Goal: Task Accomplishment & Management: Manage account settings

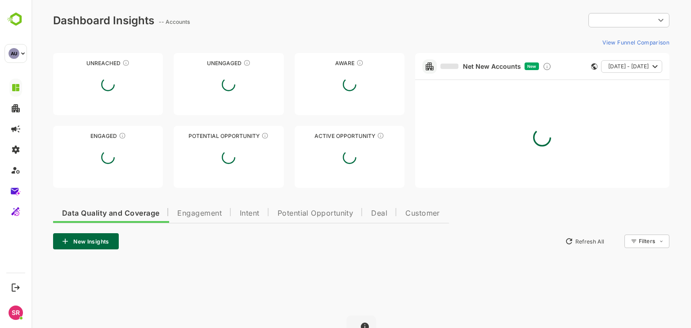
type input "**********"
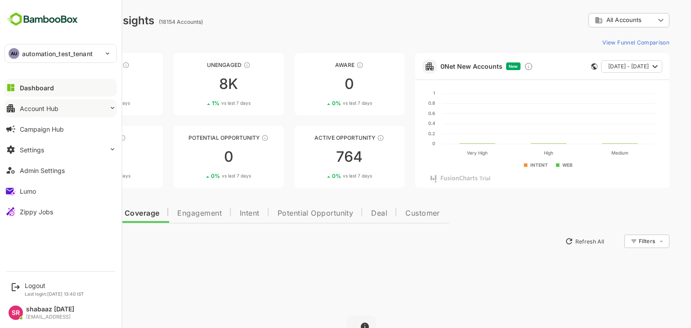
click at [47, 110] on div "Account Hub" at bounding box center [39, 109] width 39 height 8
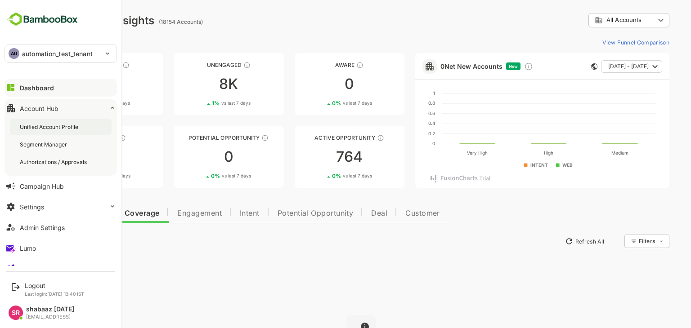
click at [51, 133] on div "Unified Account Profile" at bounding box center [61, 127] width 102 height 17
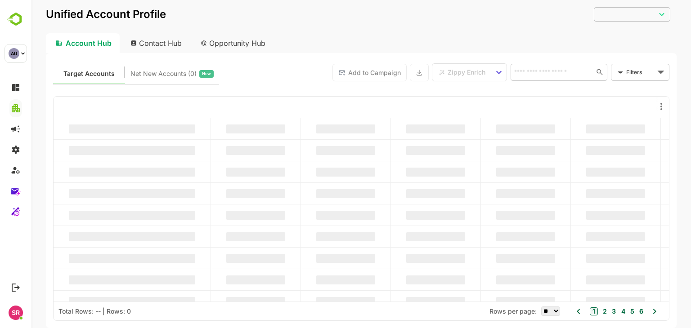
type input "**********"
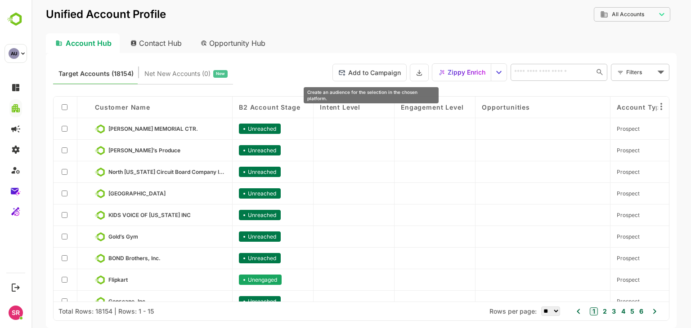
click at [353, 77] on button "Add to Campaign" at bounding box center [369, 73] width 74 height 18
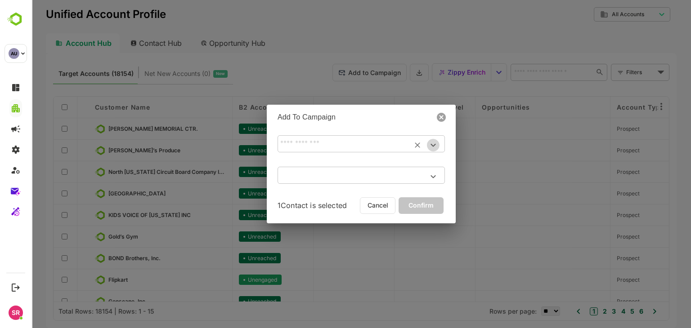
click at [433, 143] on icon "Open" at bounding box center [433, 145] width 11 height 11
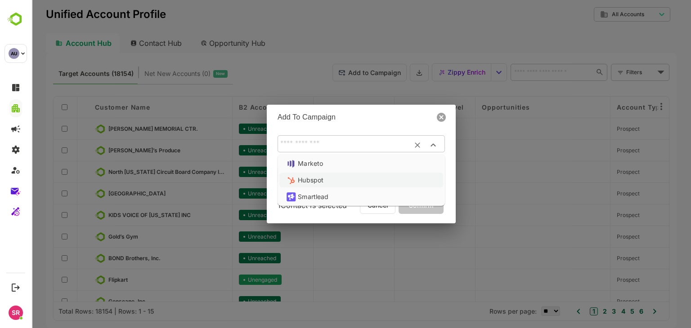
click at [337, 176] on li "Hubspot" at bounding box center [361, 180] width 164 height 15
type input "*******"
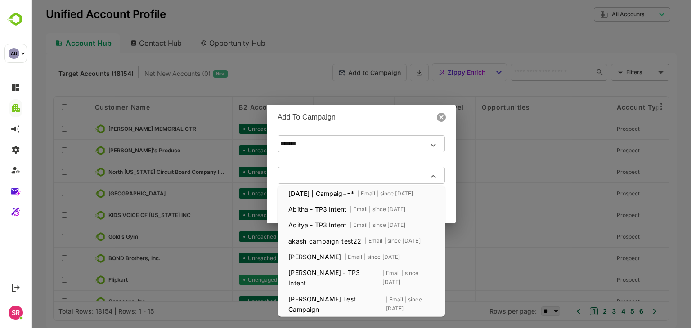
click at [337, 176] on input "text" at bounding box center [360, 175] width 167 height 15
click at [330, 195] on p2 "[DATE] | Campaig+=*" at bounding box center [319, 193] width 69 height 10
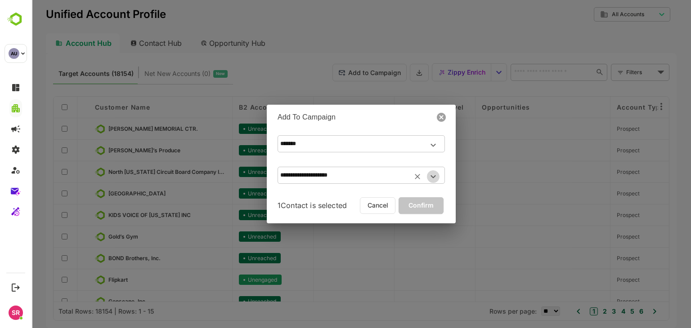
click at [432, 177] on icon "Open" at bounding box center [432, 176] width 5 height 3
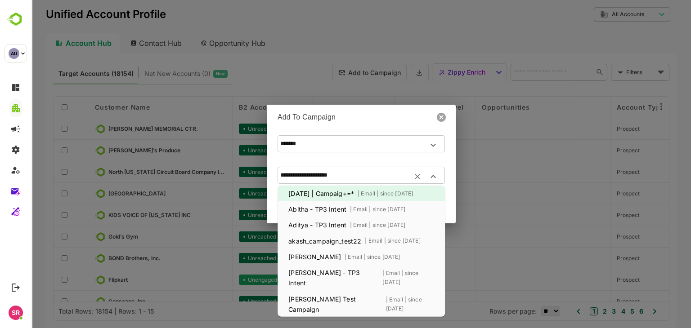
click at [395, 205] on p2 "| Email | since [DATE]" at bounding box center [375, 209] width 59 height 9
type input "**********"
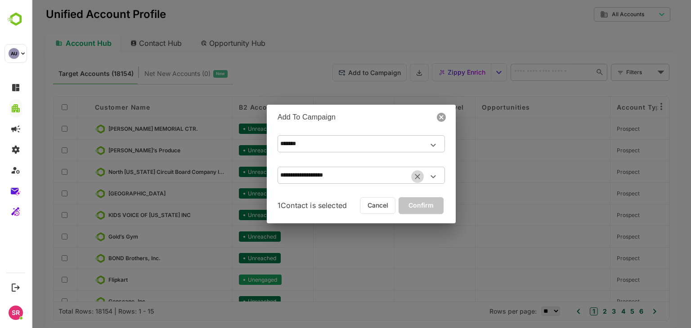
click at [416, 178] on icon "Clear" at bounding box center [417, 176] width 5 height 5
click at [430, 149] on icon "Open" at bounding box center [433, 145] width 11 height 11
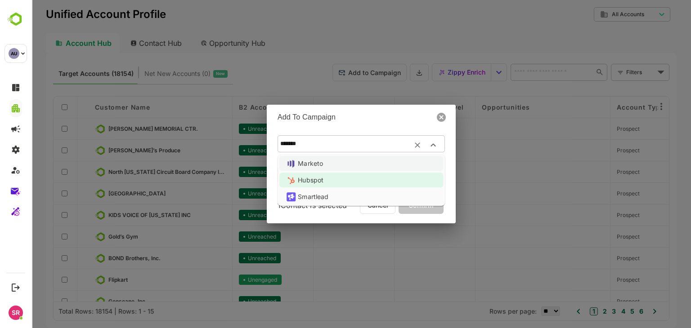
click at [359, 165] on li "Marketo" at bounding box center [361, 163] width 164 height 15
type input "*******"
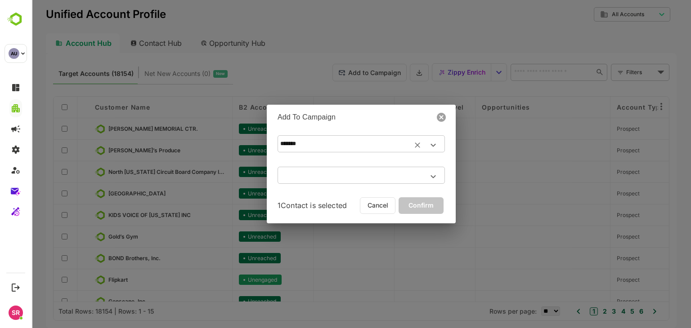
click at [437, 178] on icon "Open" at bounding box center [433, 176] width 11 height 11
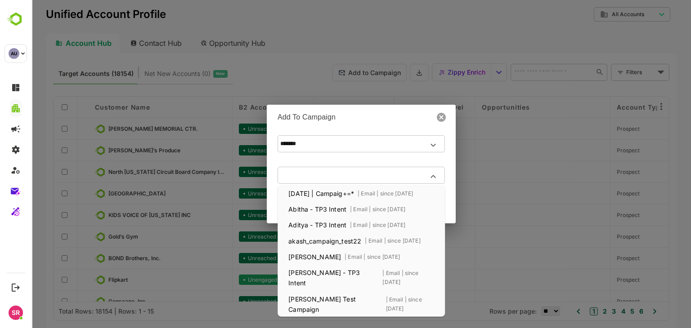
click at [362, 201] on div "Abitha - TP3 Intent | Email | since [DATE]" at bounding box center [360, 209] width 167 height 16
type input "**********"
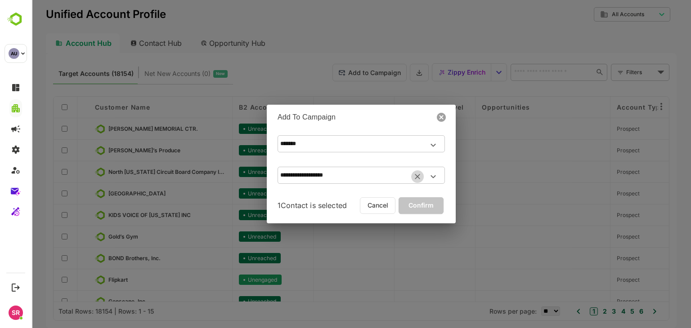
click at [417, 175] on icon "Clear" at bounding box center [417, 176] width 9 height 9
click at [431, 175] on icon "Open" at bounding box center [433, 176] width 11 height 11
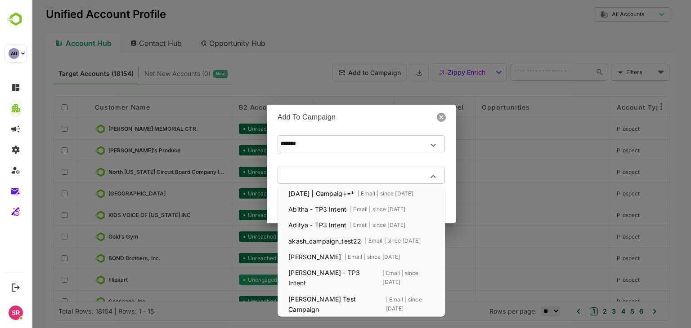
click at [341, 255] on p2 "| Email | since [DATE]" at bounding box center [370, 256] width 59 height 9
type input "*****"
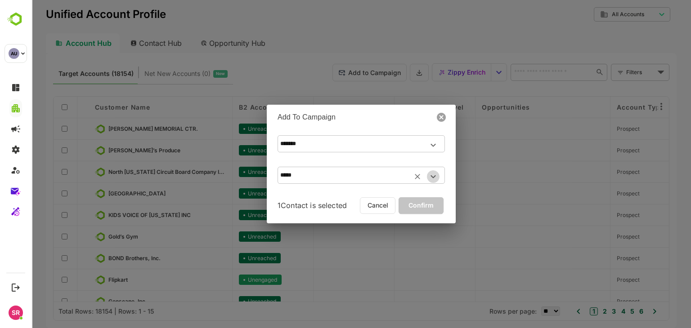
click at [437, 178] on icon "Open" at bounding box center [433, 176] width 11 height 11
click at [444, 116] on icon at bounding box center [441, 117] width 9 height 9
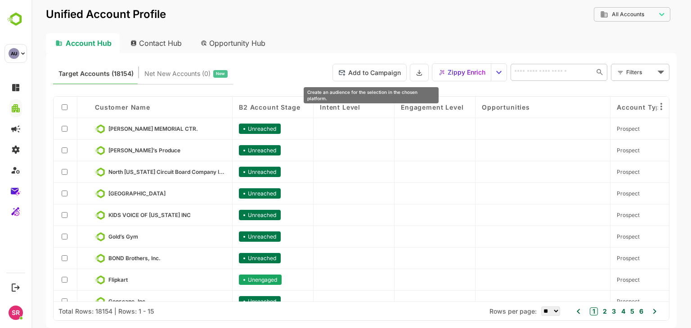
click at [370, 75] on button "Add to Campaign" at bounding box center [369, 73] width 74 height 18
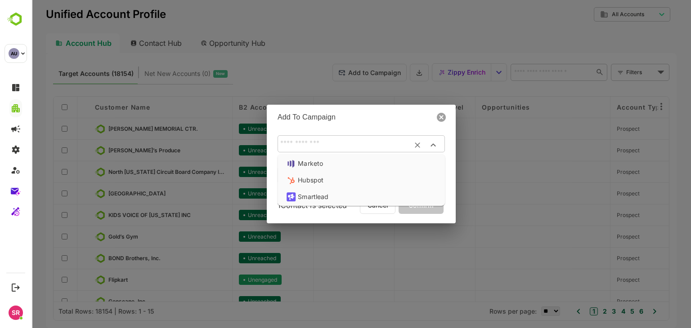
click at [330, 146] on input "text" at bounding box center [360, 143] width 167 height 15
click at [318, 164] on li "Marketo" at bounding box center [361, 163] width 164 height 15
type input "*******"
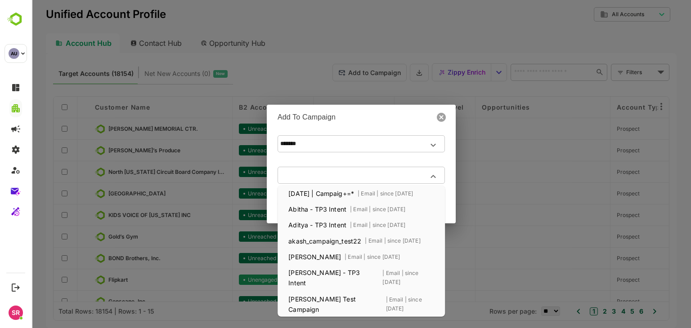
click at [321, 173] on input "text" at bounding box center [360, 175] width 167 height 15
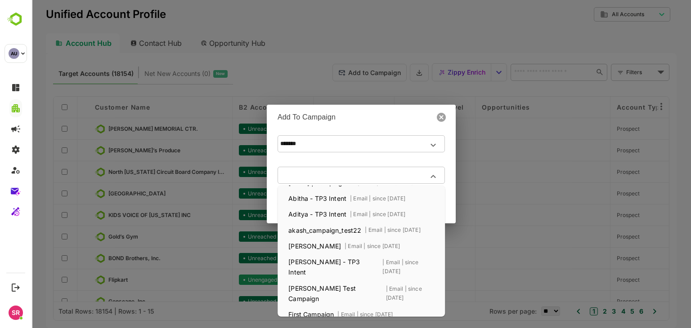
scroll to position [11, 0]
click at [311, 283] on p2 "[PERSON_NAME] Test Campaign" at bounding box center [333, 293] width 97 height 21
type input "**********"
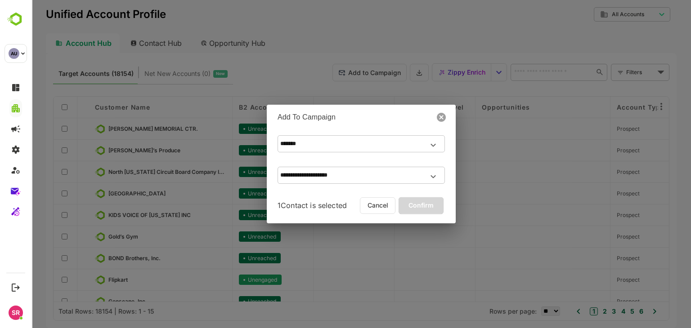
click at [416, 200] on span "Confirm" at bounding box center [421, 206] width 31 height 12
click at [441, 119] on icon at bounding box center [441, 117] width 9 height 9
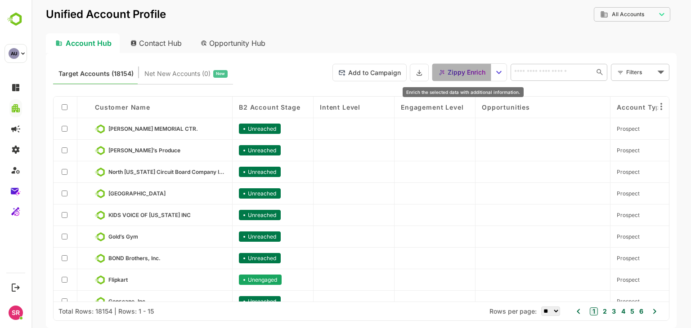
click at [462, 79] on button "Zippy Enrich" at bounding box center [461, 72] width 59 height 17
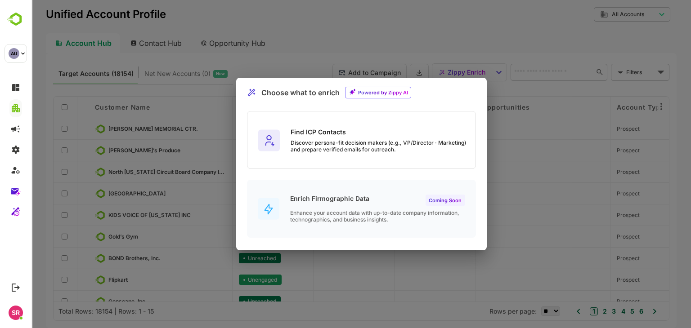
click at [524, 192] on div "Choose what to enrich Powered by Zippy AI Find ICP Contacts Discover persona-fi…" at bounding box center [360, 164] width 659 height 328
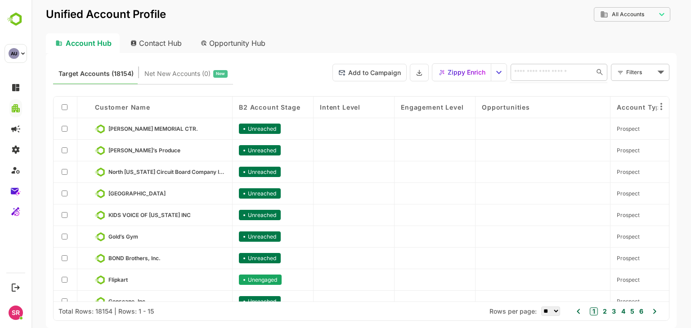
click at [535, 71] on input "text" at bounding box center [550, 72] width 78 height 11
click at [231, 47] on div "Opportunity Hub" at bounding box center [233, 43] width 80 height 20
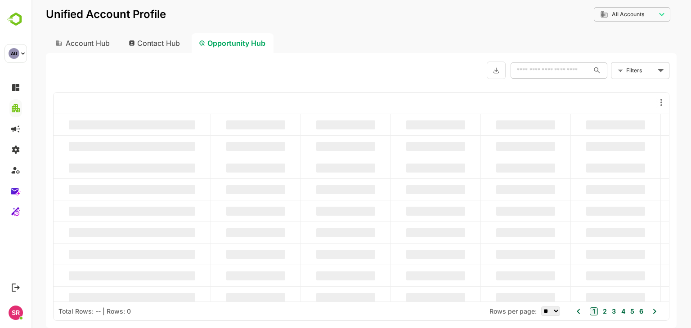
click at [160, 45] on div "Contact Hub" at bounding box center [154, 43] width 67 height 20
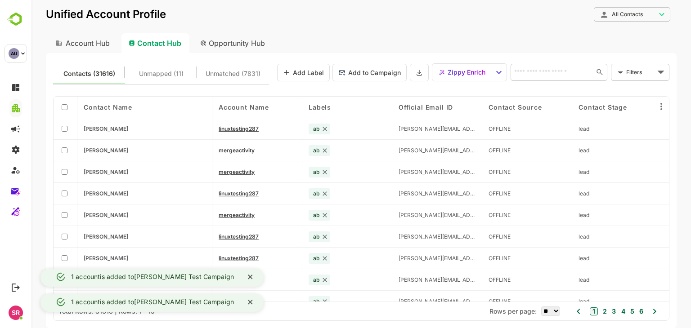
click at [235, 40] on div "Opportunity Hub" at bounding box center [233, 43] width 80 height 20
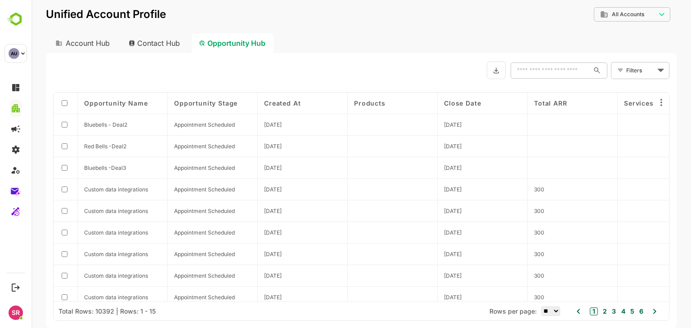
click at [162, 41] on div "Contact Hub" at bounding box center [154, 43] width 67 height 20
type input "**********"
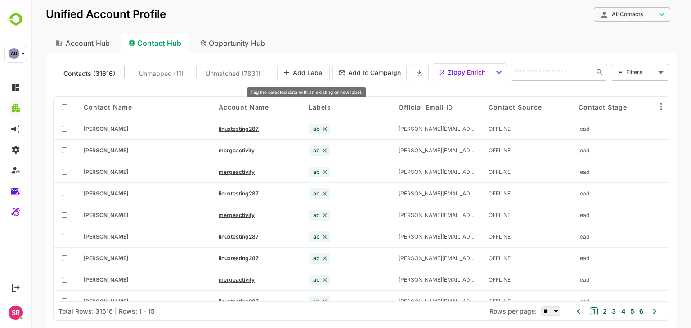
click at [306, 72] on button "Add Label" at bounding box center [303, 73] width 53 height 18
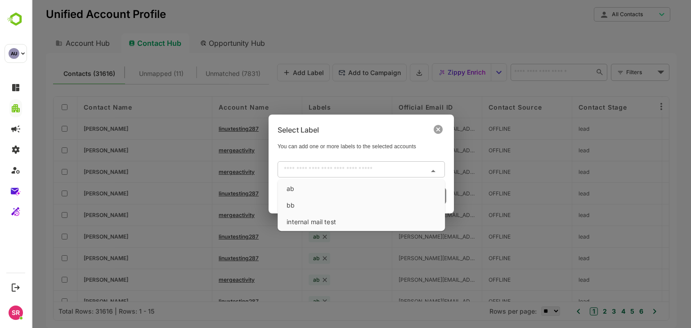
click at [402, 169] on input "text" at bounding box center [353, 169] width 147 height 11
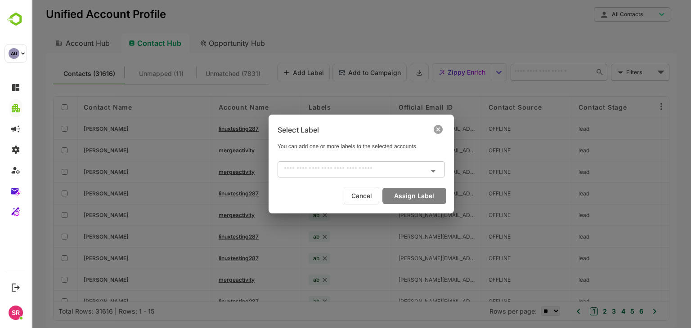
click at [437, 129] on icon at bounding box center [437, 129] width 9 height 9
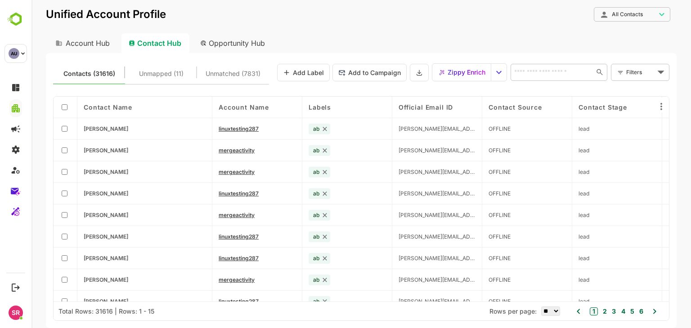
click at [101, 42] on div "Account Hub" at bounding box center [82, 43] width 72 height 20
type input "**********"
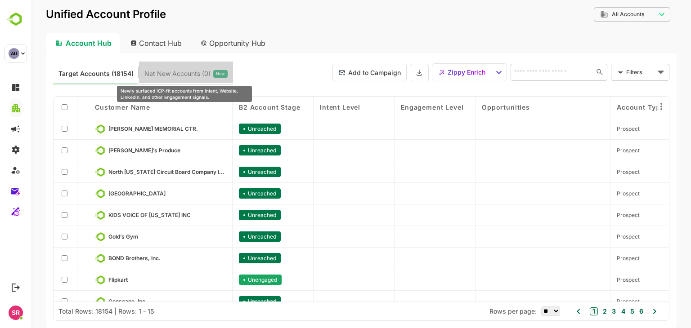
click at [188, 75] on span "Net New Accounts ( 0 )" at bounding box center [177, 74] width 66 height 12
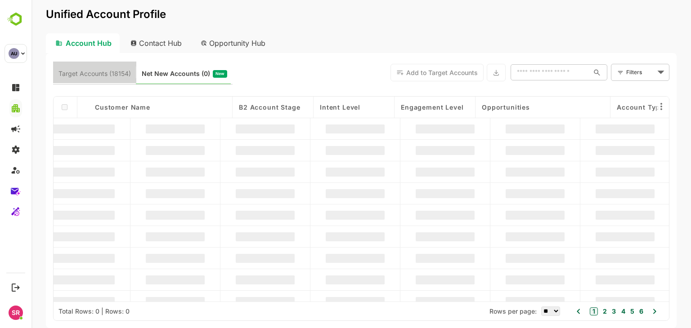
click at [96, 64] on button "Target Accounts (18154)" at bounding box center [94, 73] width 83 height 22
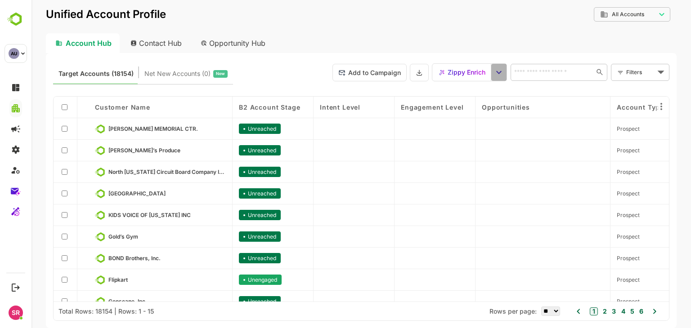
click at [496, 76] on icon "select enrich strategy" at bounding box center [498, 72] width 11 height 11
click at [511, 89] on span "View Zippy Jobs" at bounding box center [521, 90] width 42 height 8
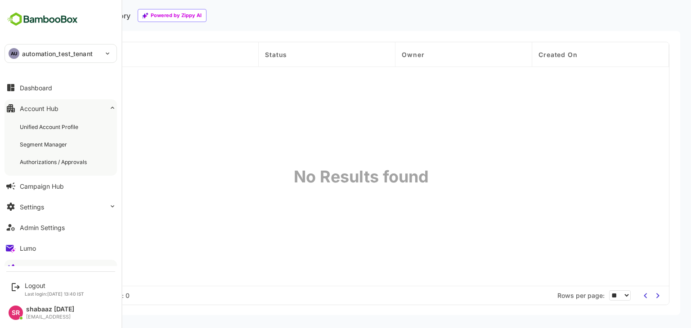
scroll to position [13, 0]
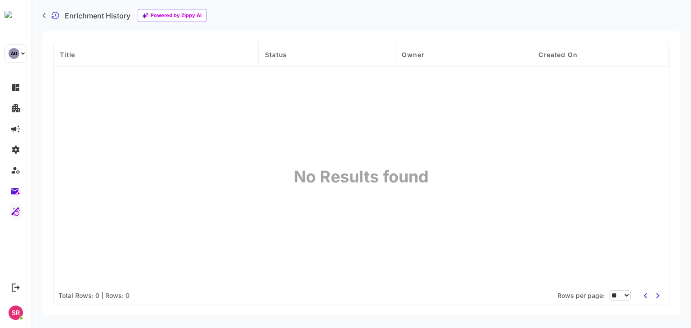
click at [225, 168] on div "Title Status Owner Created On No Results found" at bounding box center [361, 164] width 615 height 244
click at [45, 18] on icon at bounding box center [44, 16] width 4 height 6
click at [63, 17] on div "Enrichment History" at bounding box center [86, 16] width 88 height 8
click at [85, 15] on div "Enrichment History" at bounding box center [98, 15] width 66 height 7
click at [45, 16] on icon at bounding box center [44, 16] width 4 height 6
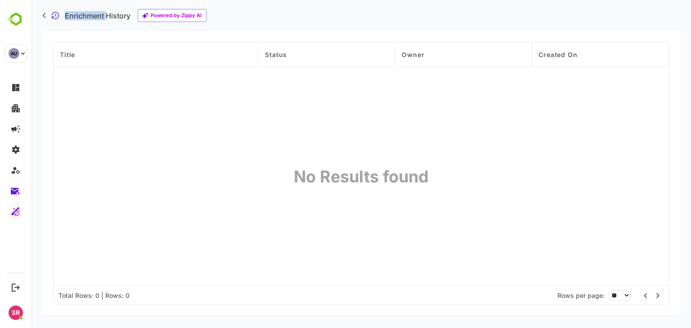
click at [45, 16] on icon at bounding box center [44, 16] width 4 height 6
click at [58, 16] on icon at bounding box center [55, 16] width 8 height 8
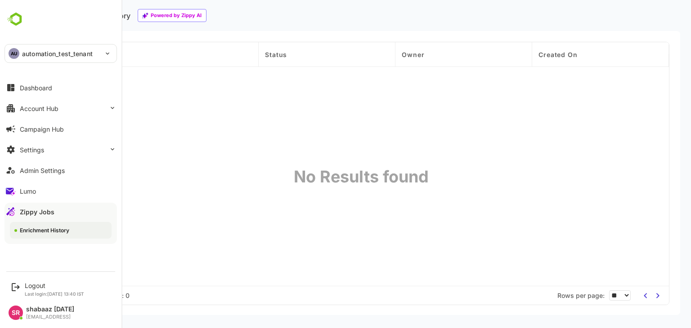
scroll to position [0, 0]
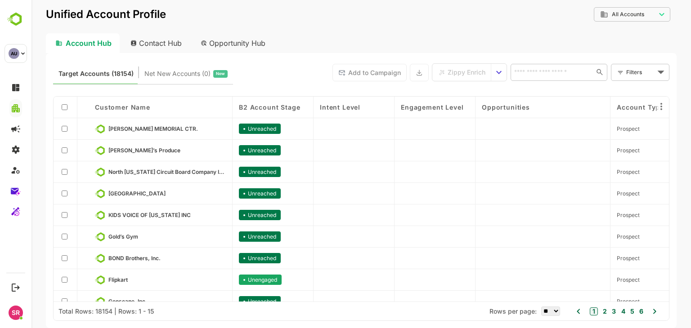
click at [144, 42] on div "Contact Hub" at bounding box center [156, 43] width 67 height 20
type input "**********"
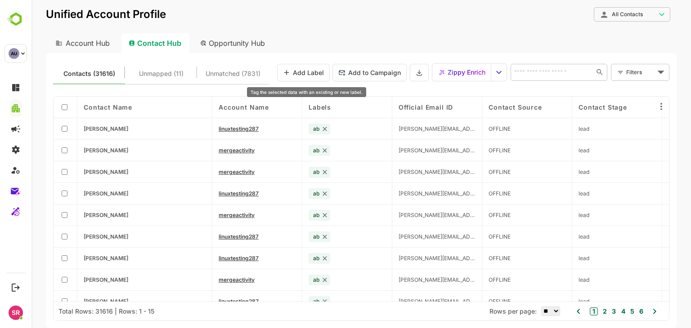
click at [307, 73] on button "Add Label" at bounding box center [303, 73] width 53 height 18
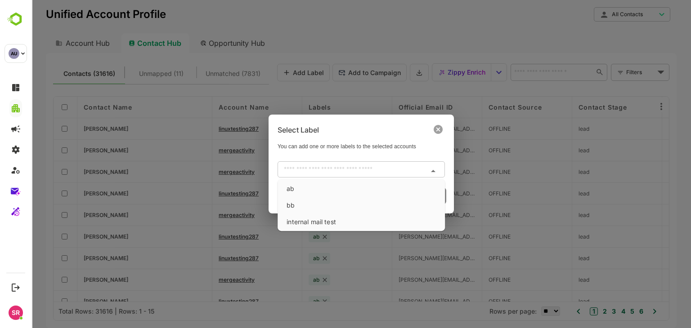
click at [325, 171] on input "text" at bounding box center [353, 169] width 147 height 11
click at [324, 223] on li "internal mail test" at bounding box center [361, 221] width 164 height 15
type input "**********"
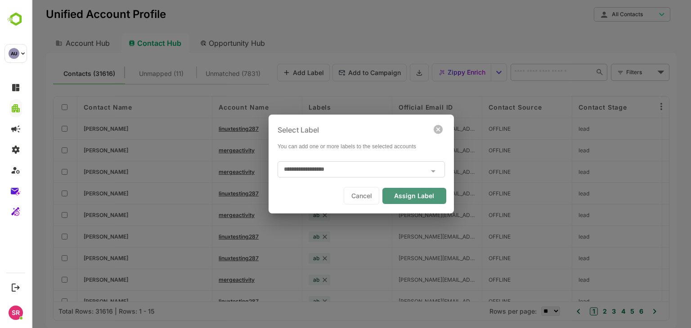
click at [417, 196] on button "Assign Label" at bounding box center [414, 196] width 64 height 16
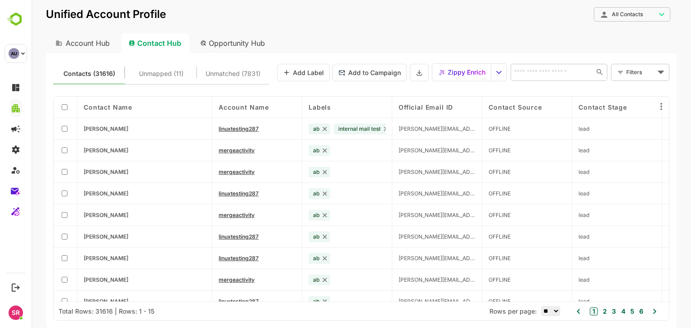
click at [384, 129] on icon at bounding box center [385, 128] width 7 height 7
click at [297, 71] on button "Add Label" at bounding box center [303, 73] width 53 height 18
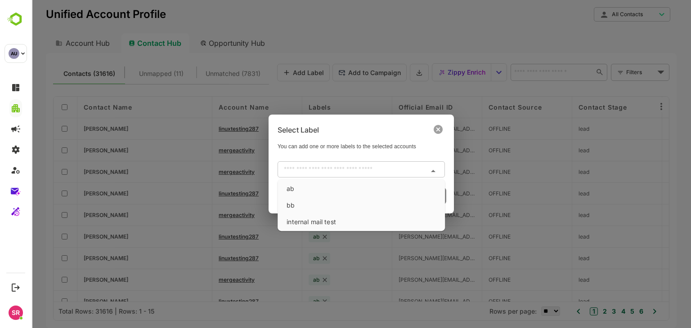
click at [366, 172] on input "text" at bounding box center [353, 169] width 147 height 11
click at [311, 209] on li "bb" at bounding box center [361, 205] width 164 height 15
type input "**"
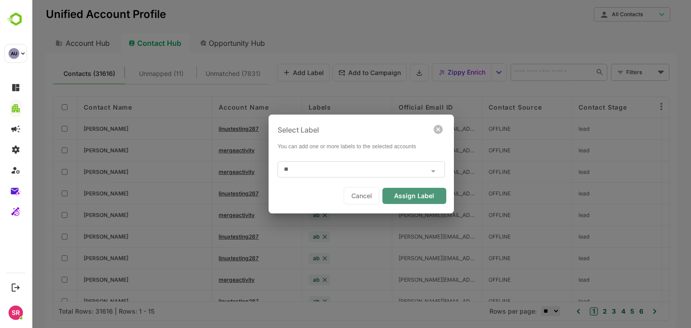
click at [409, 192] on button "Assign Label" at bounding box center [414, 196] width 64 height 16
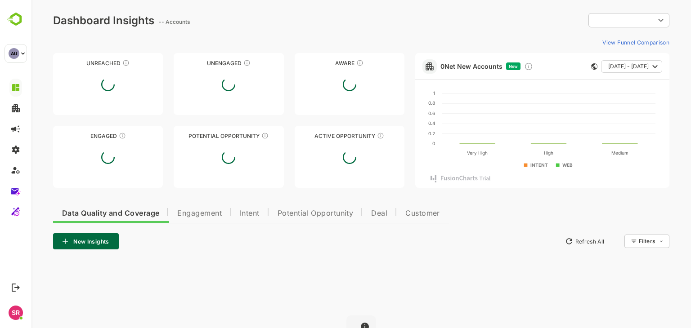
type input "**********"
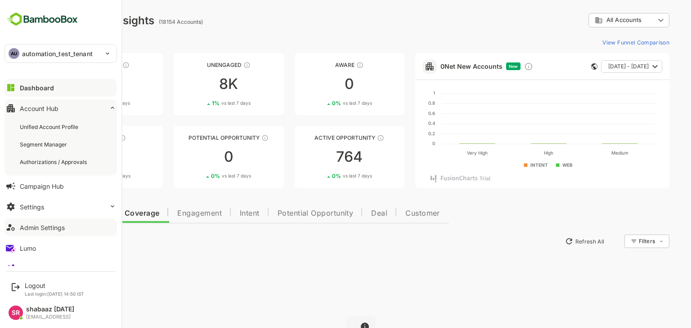
click at [39, 229] on div "Admin Settings" at bounding box center [42, 228] width 45 height 8
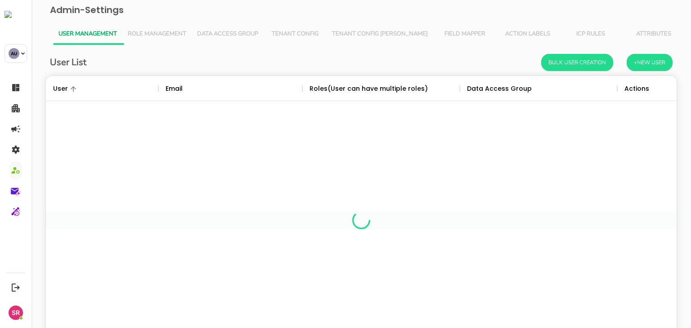
scroll to position [257, 617]
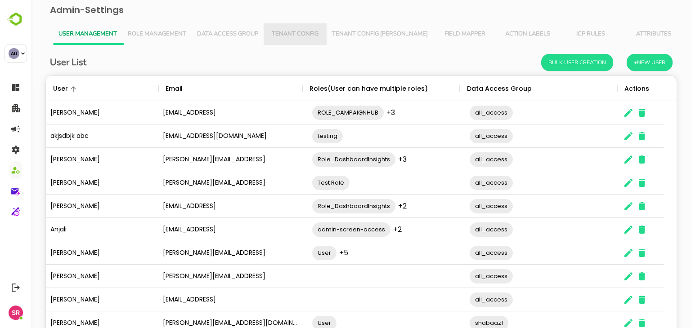
click at [296, 33] on span "Tenant Config" at bounding box center [295, 34] width 52 height 7
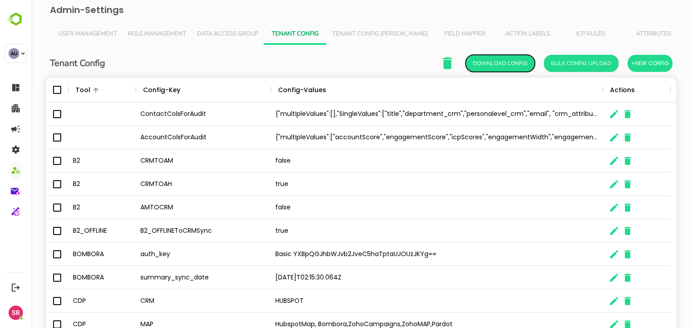
click at [511, 69] on button "Download Config" at bounding box center [499, 63] width 69 height 17
click at [98, 29] on button "User Management" at bounding box center [87, 34] width 69 height 22
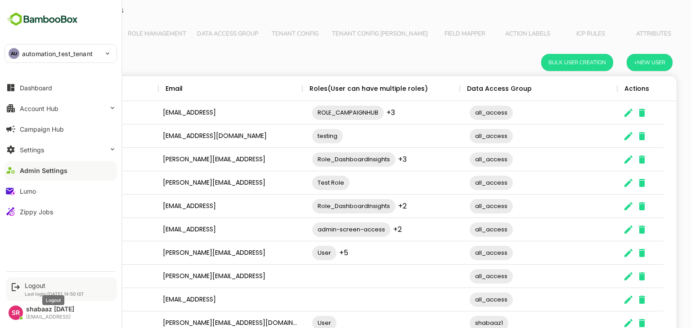
click at [31, 286] on div "Logout" at bounding box center [54, 286] width 59 height 8
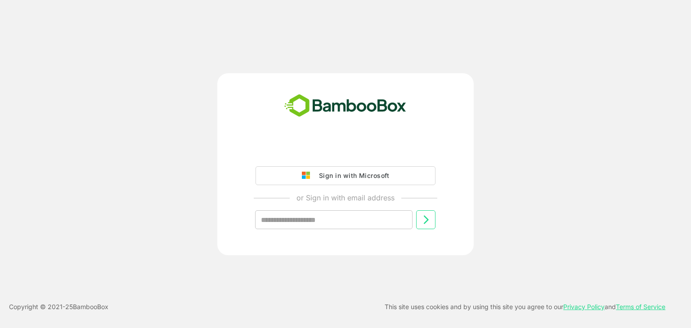
click at [272, 223] on input "text" at bounding box center [333, 219] width 157 height 19
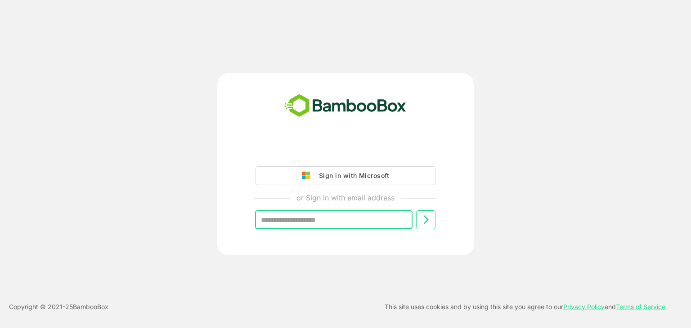
type input "**********"
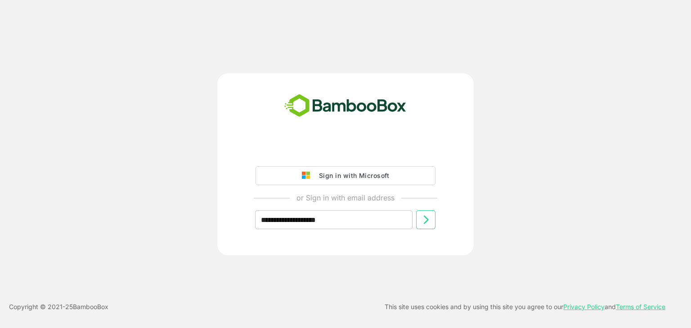
click at [434, 218] on button at bounding box center [425, 219] width 19 height 19
click at [288, 222] on input "**********" at bounding box center [333, 219] width 157 height 19
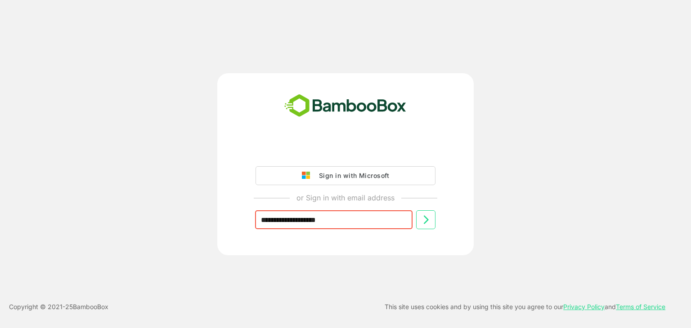
type input "**********"
click at [422, 221] on icon at bounding box center [425, 219] width 11 height 11
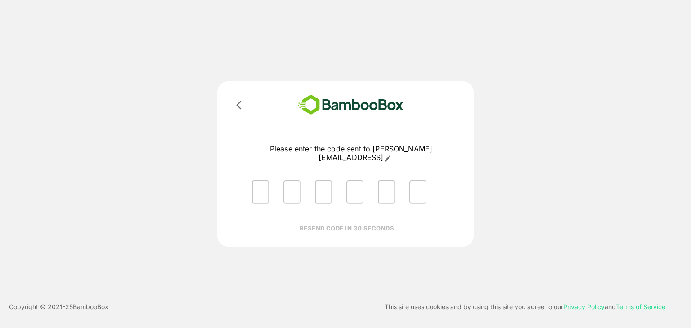
click at [237, 102] on icon at bounding box center [238, 105] width 11 height 11
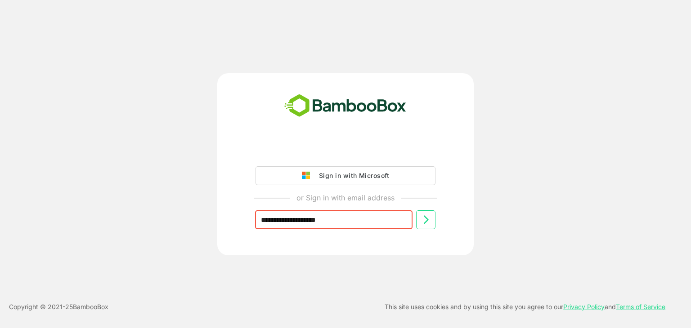
click at [366, 219] on input "**********" at bounding box center [333, 219] width 157 height 19
type input "*"
click at [284, 217] on input "text" at bounding box center [333, 219] width 157 height 19
type input "**********"
click at [420, 220] on icon at bounding box center [425, 219] width 11 height 11
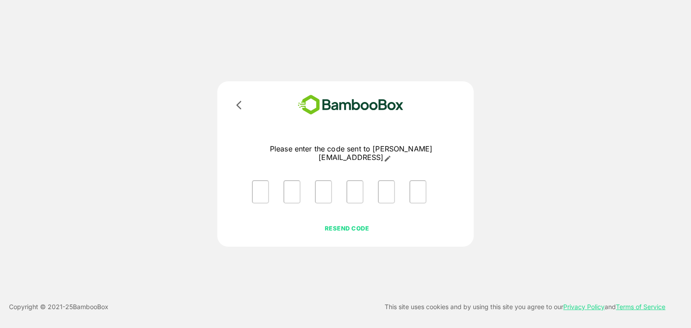
click at [239, 105] on icon at bounding box center [238, 105] width 11 height 11
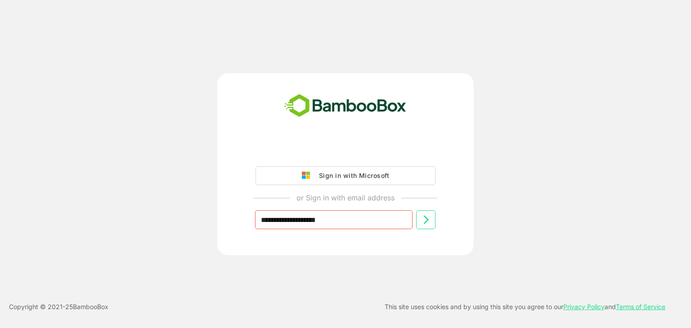
click at [428, 219] on icon at bounding box center [425, 219] width 11 height 11
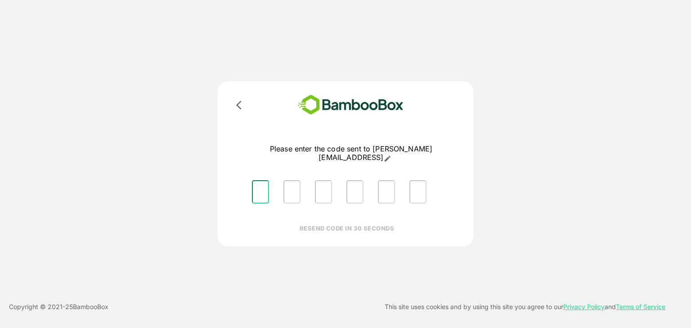
click at [259, 181] on input "Please enter OTP character 1" at bounding box center [260, 191] width 17 height 23
type input "*"
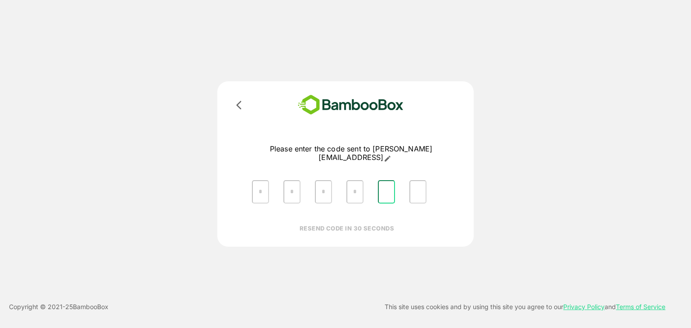
type input "*"
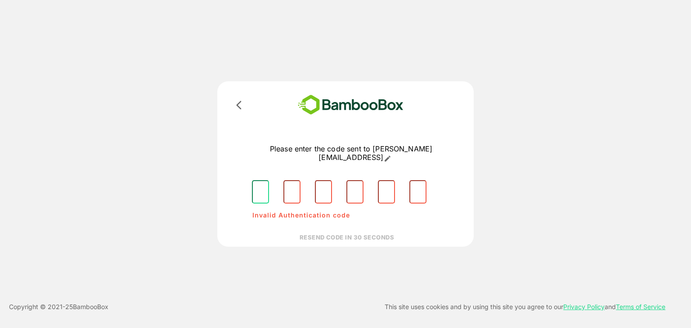
click at [260, 189] on input "Please enter OTP character 1" at bounding box center [260, 191] width 17 height 23
type input "*"
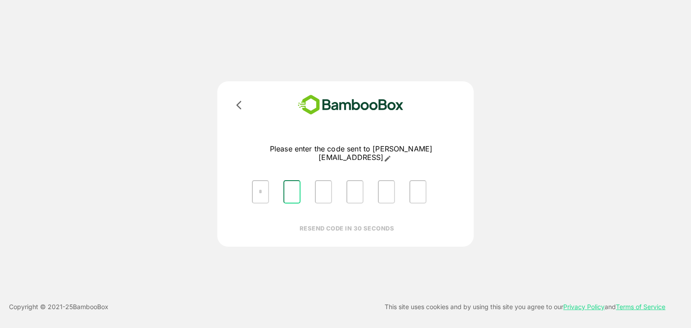
type input "*"
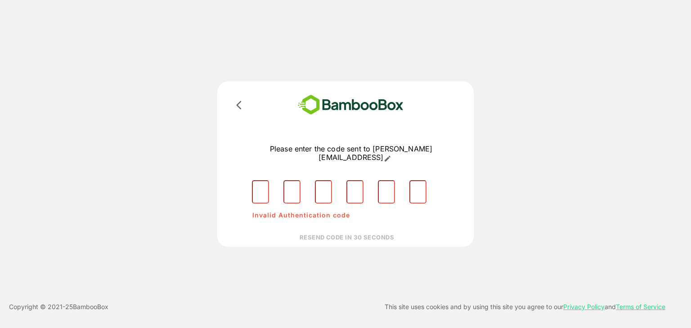
click at [234, 104] on icon at bounding box center [238, 105] width 11 height 11
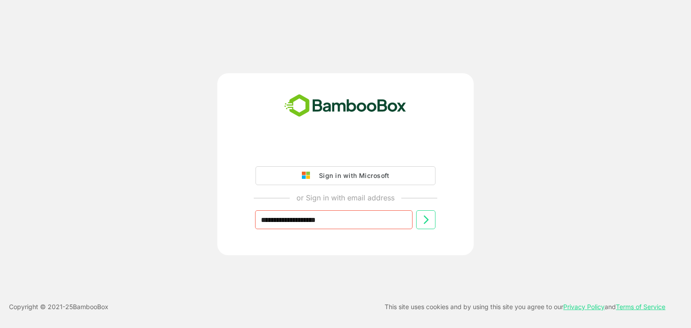
click at [421, 218] on icon at bounding box center [425, 219] width 11 height 11
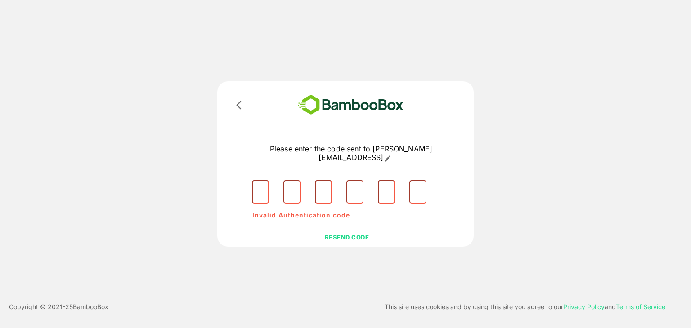
click at [238, 98] on div at bounding box center [345, 105] width 224 height 26
click at [238, 104] on icon at bounding box center [238, 105] width 5 height 9
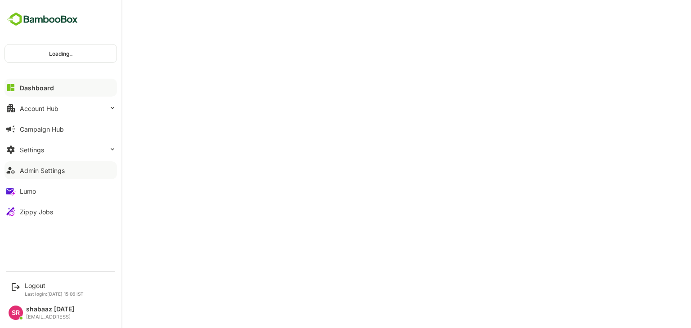
click at [23, 169] on div "Admin Settings" at bounding box center [42, 171] width 45 height 8
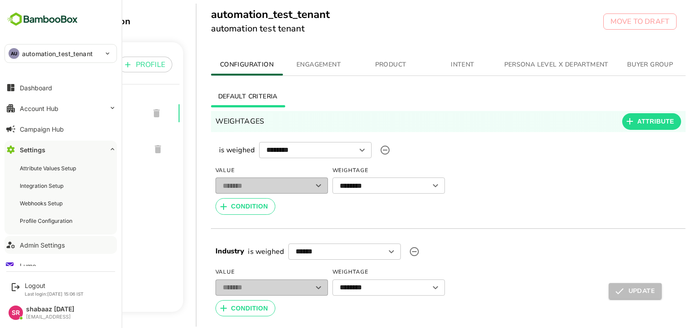
click at [47, 245] on div "Admin Settings" at bounding box center [42, 245] width 45 height 8
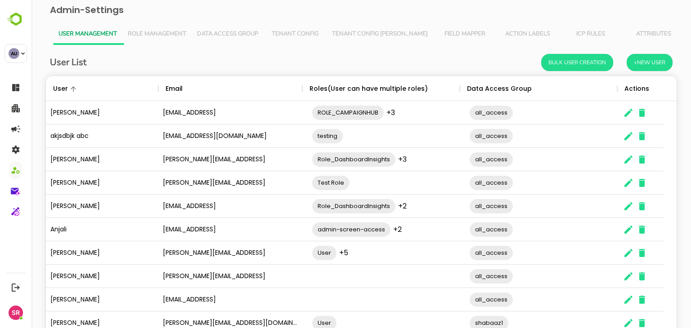
scroll to position [58, 0]
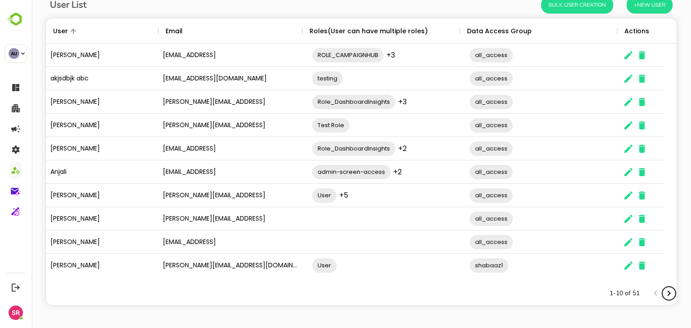
click at [663, 291] on icon "Next page" at bounding box center [668, 293] width 11 height 11
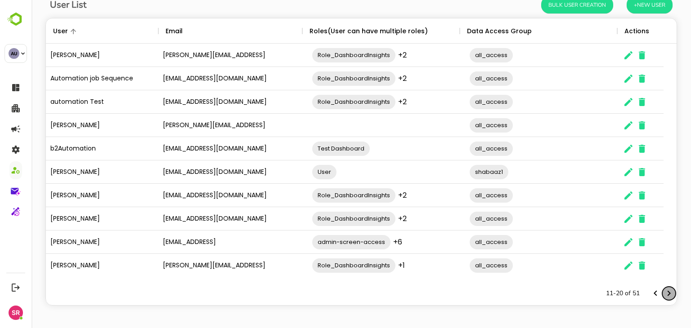
click at [663, 291] on icon "Next page" at bounding box center [668, 293] width 11 height 11
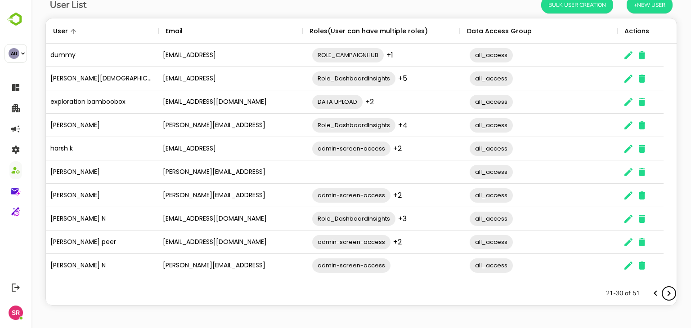
scroll to position [0, 0]
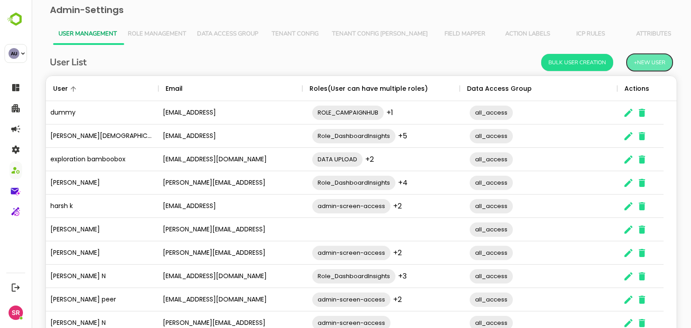
click at [637, 60] on button "+New User" at bounding box center [649, 62] width 46 height 17
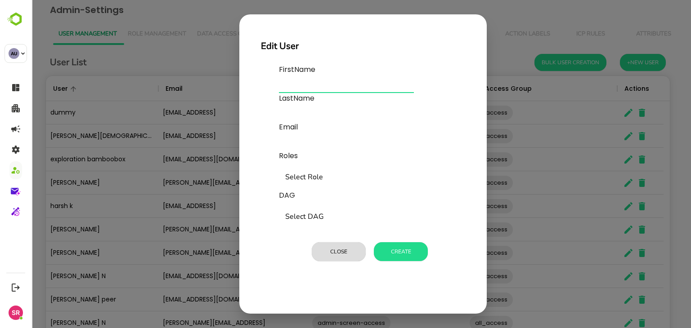
click at [284, 82] on input "text" at bounding box center [346, 86] width 135 height 14
type input "*****"
click at [290, 116] on input "text" at bounding box center [346, 114] width 135 height 14
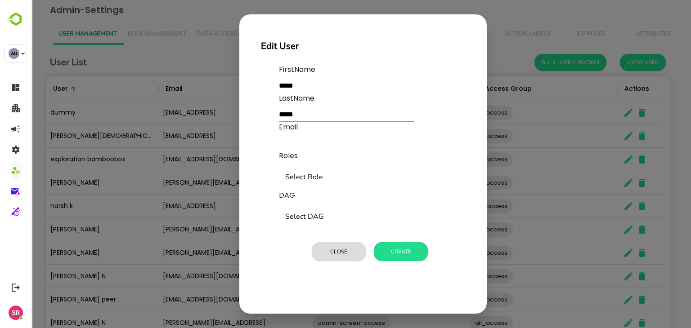
type input "*****"
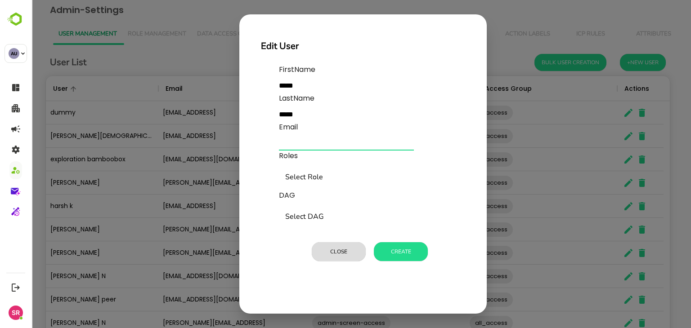
click at [291, 143] on input "text" at bounding box center [346, 143] width 135 height 14
type input "**********"
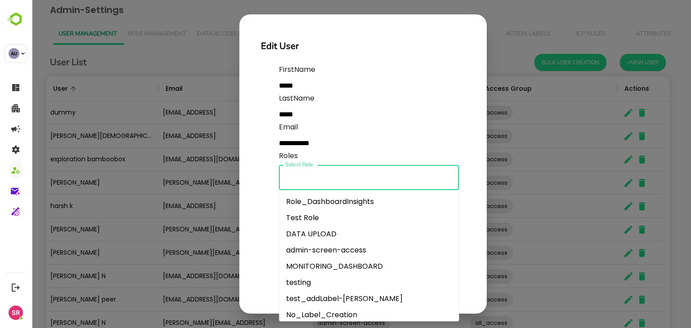
click at [311, 183] on input "Select Role" at bounding box center [369, 177] width 172 height 17
click at [307, 215] on li "Test Role" at bounding box center [369, 218] width 180 height 16
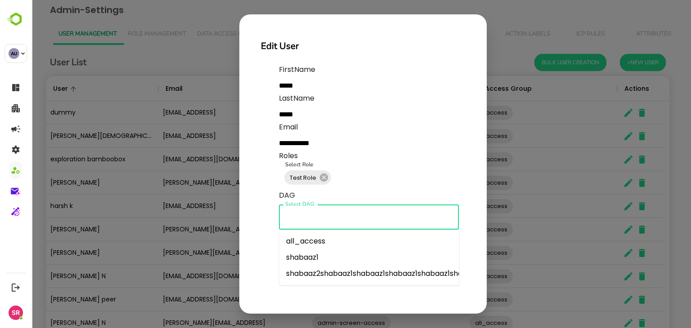
click at [300, 218] on input "Select DAG" at bounding box center [369, 217] width 172 height 17
click at [289, 256] on li "shabaaz1" at bounding box center [369, 258] width 180 height 16
type input "********"
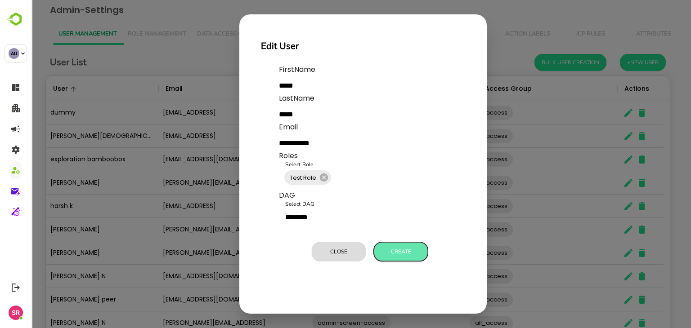
click at [402, 250] on button "Create" at bounding box center [401, 251] width 54 height 19
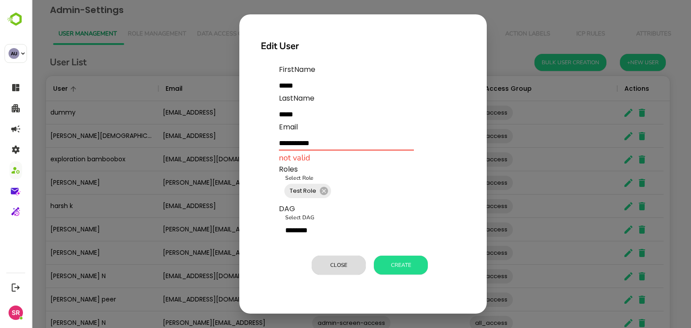
click at [324, 144] on input "**********" at bounding box center [346, 143] width 135 height 14
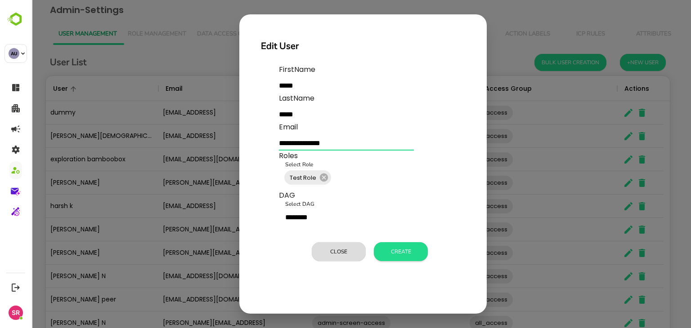
type input "**********"
click at [405, 252] on button "Create" at bounding box center [401, 251] width 54 height 19
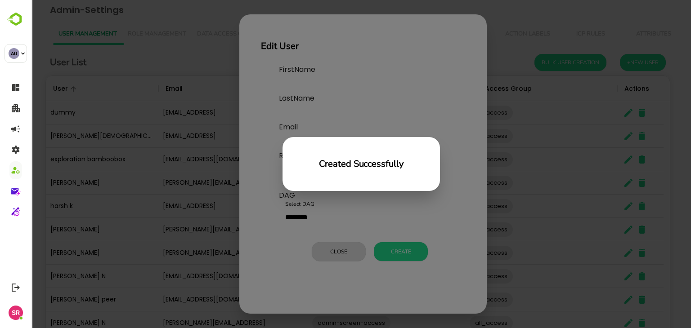
click at [182, 157] on div "Created Successfully" at bounding box center [360, 164] width 659 height 328
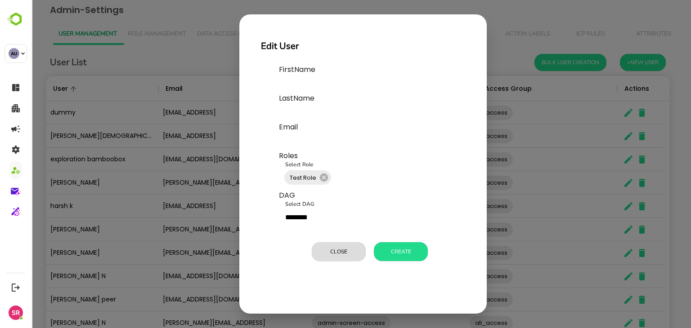
click at [182, 157] on div "Edit User [PERSON_NAME] Email Roles Select Role Test Role Select Role DAG Selec…" at bounding box center [360, 164] width 659 height 328
click at [338, 249] on button "Close" at bounding box center [339, 251] width 54 height 19
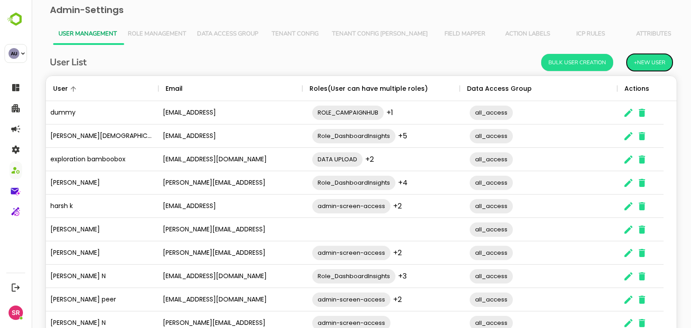
scroll to position [7, 7]
click at [146, 31] on span "Role Management" at bounding box center [157, 34] width 58 height 7
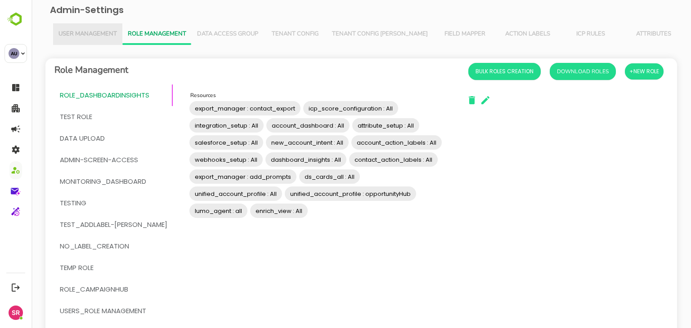
click at [81, 28] on button "User Management" at bounding box center [87, 34] width 69 height 22
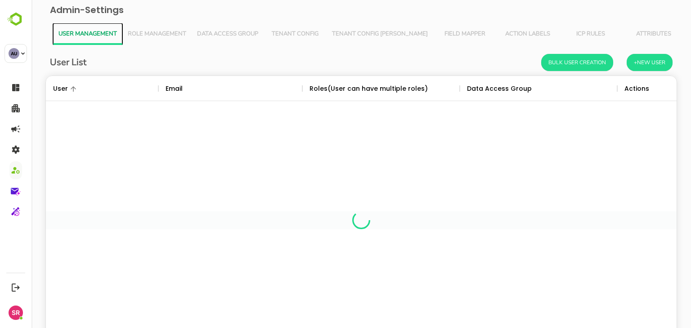
scroll to position [257, 617]
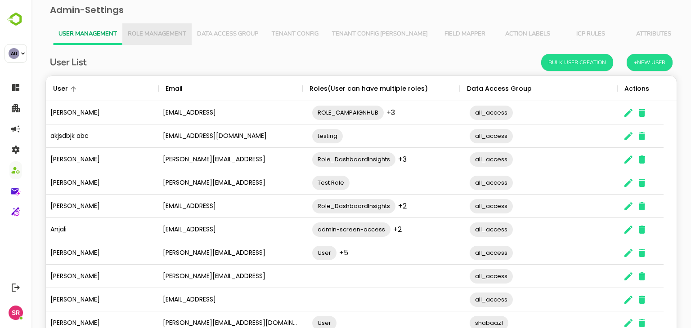
click at [136, 27] on button "Role Management" at bounding box center [156, 34] width 69 height 22
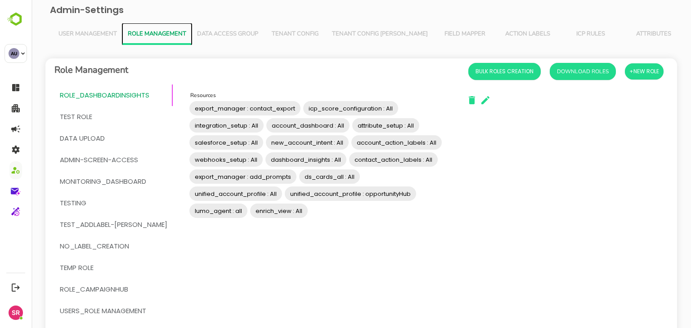
drag, startPoint x: 395, startPoint y: 170, endPoint x: 529, endPoint y: 349, distance: 223.8
click at [529, 328] on html "Admin-Settings User Management Role Management Data Access Group Tenant Config …" at bounding box center [360, 241] width 659 height 483
click at [104, 36] on span "User Management" at bounding box center [87, 34] width 58 height 7
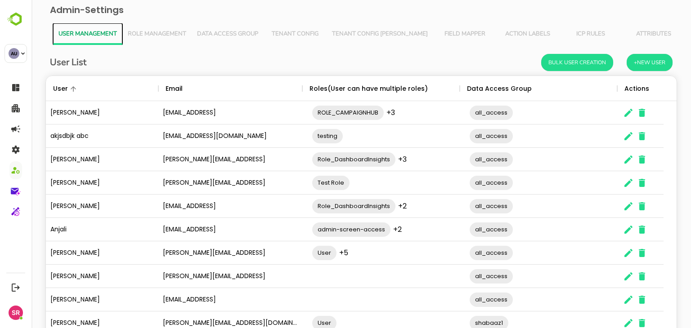
scroll to position [58, 0]
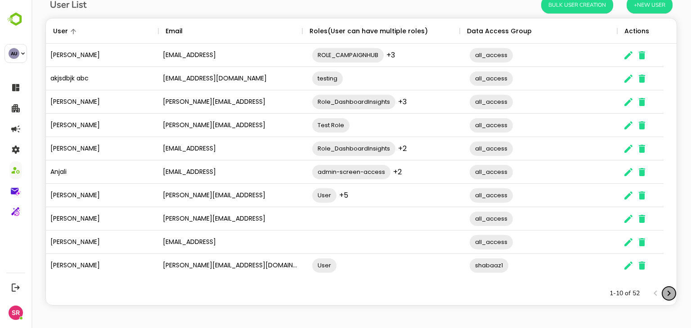
click at [663, 295] on icon "Next page" at bounding box center [668, 293] width 11 height 11
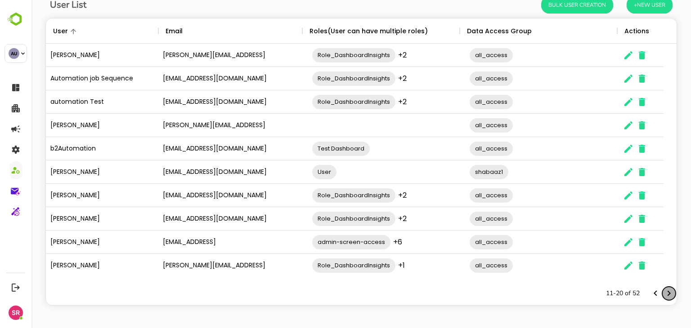
click at [663, 295] on icon "Next page" at bounding box center [668, 293] width 11 height 11
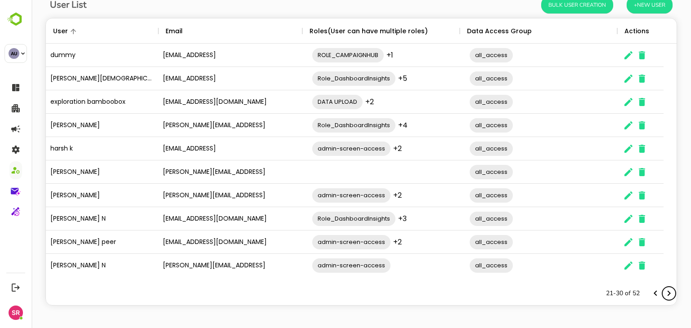
click at [663, 295] on icon "Next page" at bounding box center [668, 293] width 11 height 11
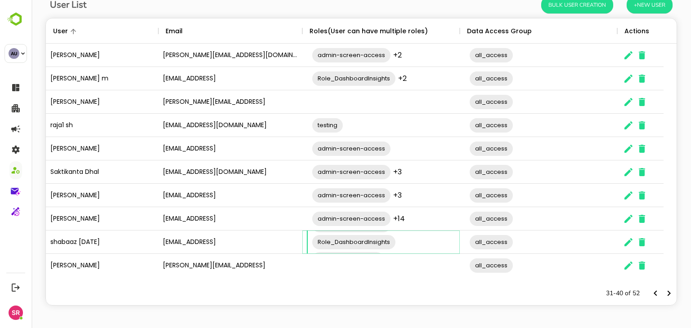
click at [404, 245] on div "admin-screen-access Role_DashboardInsights ROLE_CAMPAIGNHUB ​" at bounding box center [385, 242] width 157 height 59
click at [628, 247] on icon "The User Data" at bounding box center [628, 242] width 11 height 11
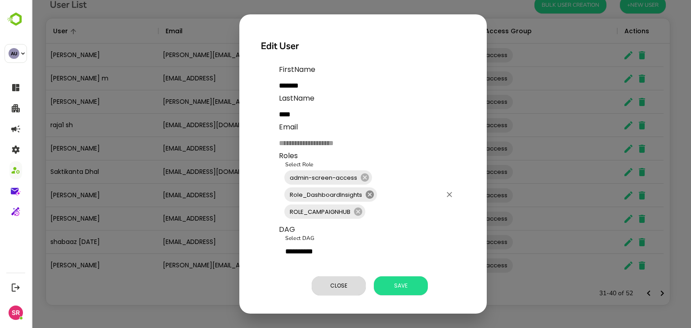
click at [371, 197] on icon at bounding box center [370, 195] width 8 height 8
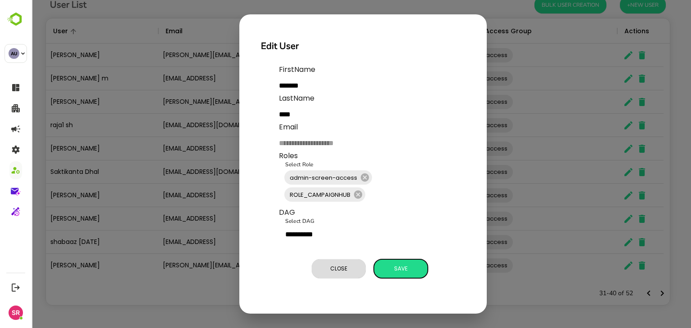
click at [392, 269] on span "Save" at bounding box center [400, 269] width 45 height 12
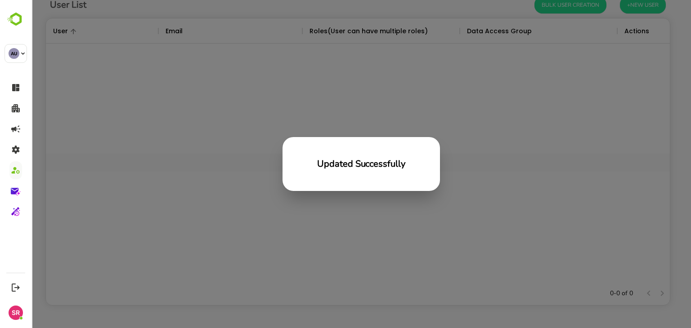
scroll to position [257, 617]
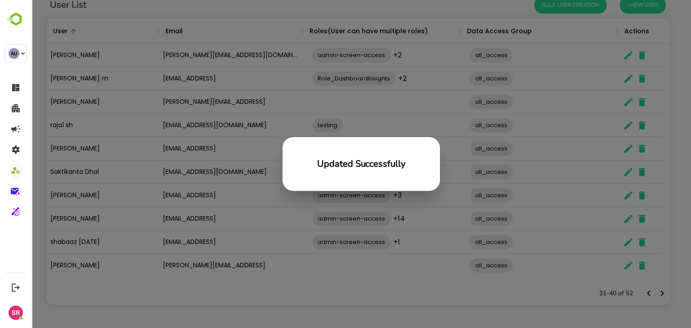
click at [250, 94] on div "Updated Successfully" at bounding box center [360, 164] width 659 height 328
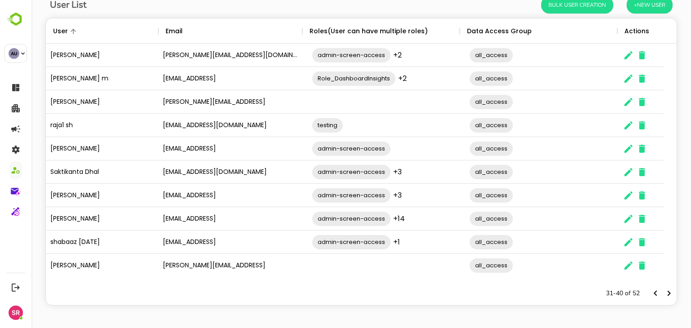
scroll to position [0, 0]
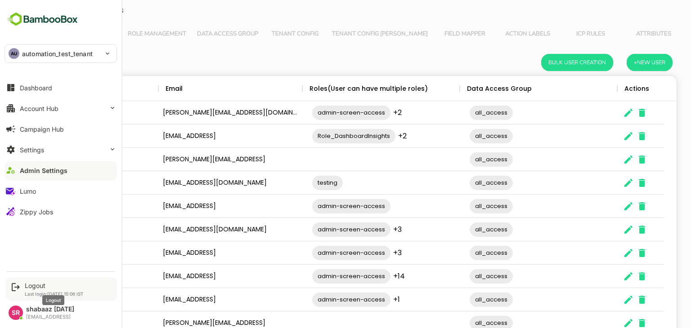
click at [39, 286] on div "Logout" at bounding box center [54, 286] width 59 height 8
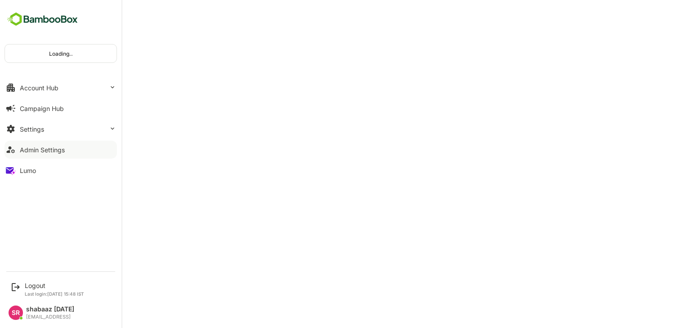
click at [42, 146] on div "Admin Settings" at bounding box center [42, 150] width 45 height 8
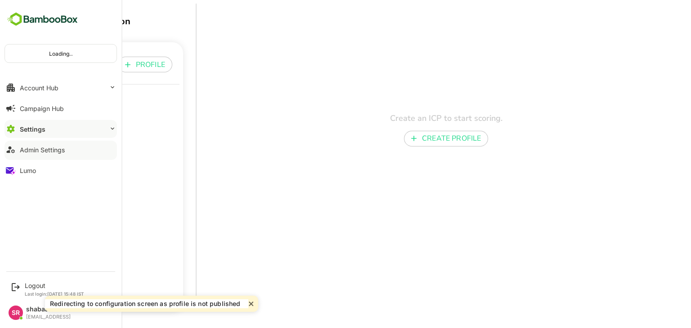
click at [51, 148] on div "Admin Settings" at bounding box center [42, 150] width 45 height 8
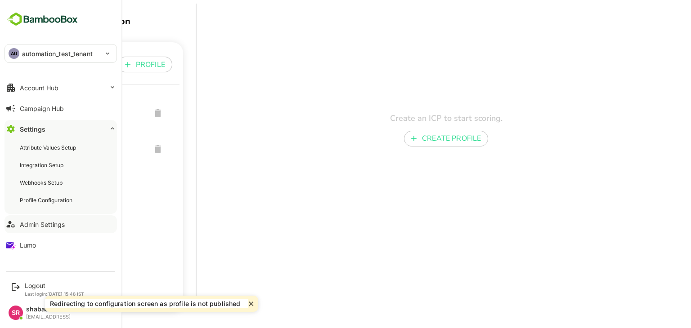
click at [43, 219] on button "Admin Settings" at bounding box center [60, 224] width 112 height 18
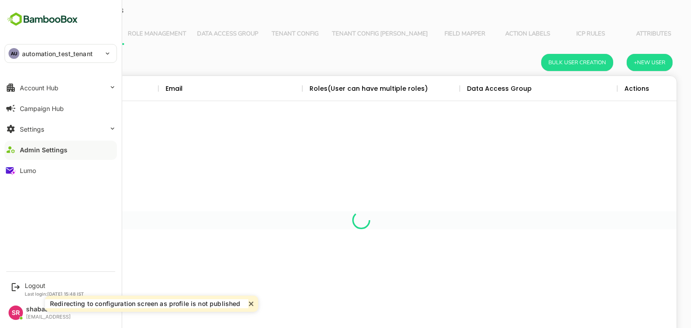
scroll to position [257, 617]
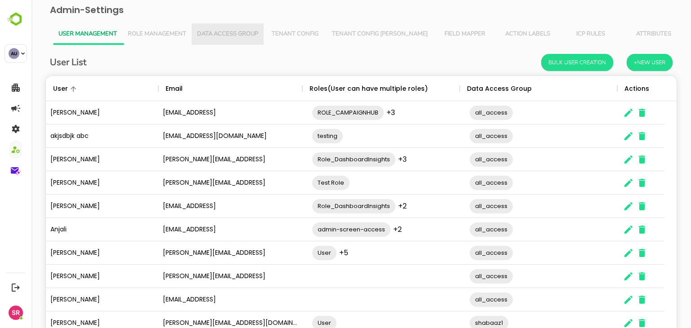
click at [226, 39] on button "Data Access Group" at bounding box center [228, 34] width 72 height 22
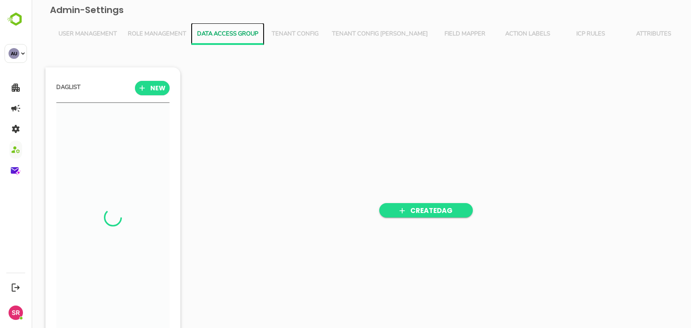
scroll to position [227, 111]
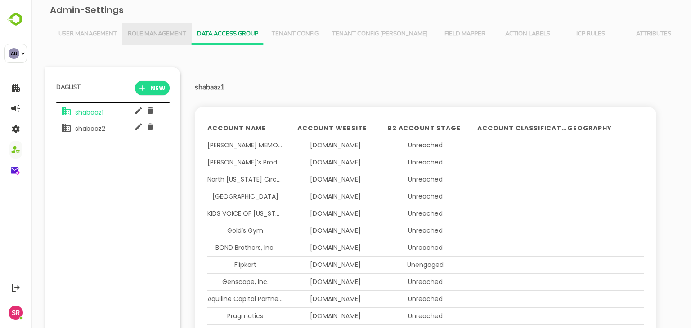
click at [145, 35] on span "Role Management" at bounding box center [157, 34] width 58 height 7
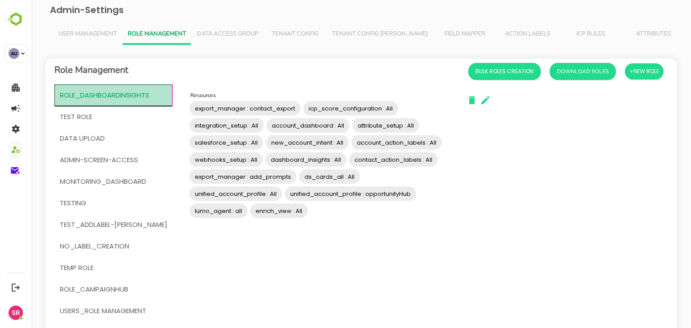
click at [129, 94] on span "Role_DashboardInsights" at bounding box center [104, 95] width 89 height 12
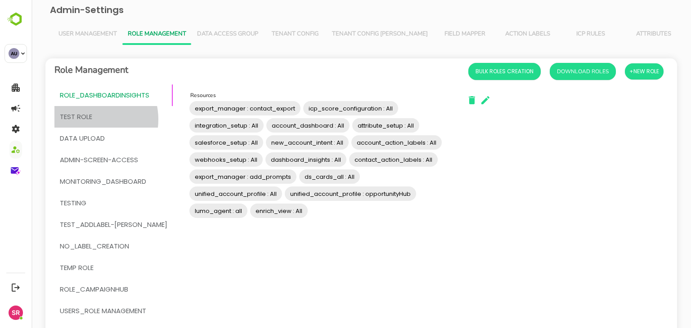
click at [86, 120] on span "Test Role" at bounding box center [76, 117] width 32 height 12
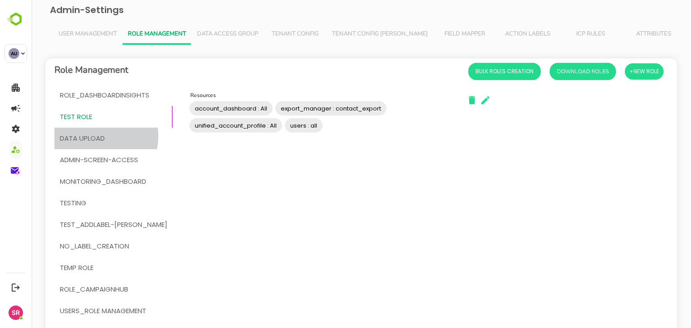
click at [95, 136] on span "DATA UPLOAD" at bounding box center [82, 139] width 45 height 12
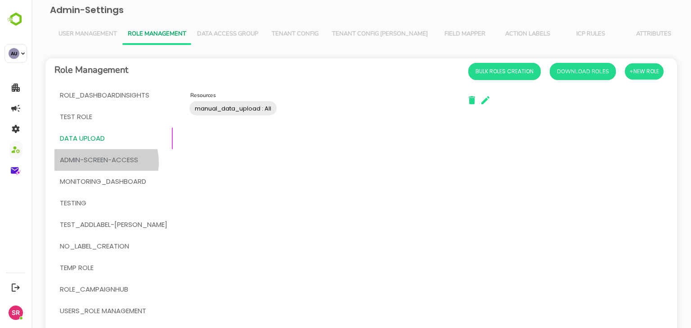
click at [101, 162] on span "admin-screen-access" at bounding box center [99, 160] width 78 height 12
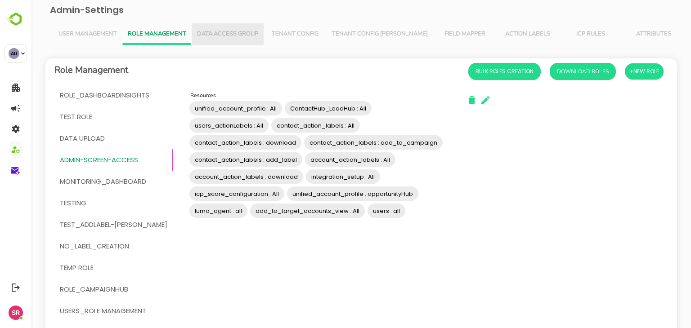
click at [209, 35] on span "Data Access Group" at bounding box center [227, 34] width 61 height 7
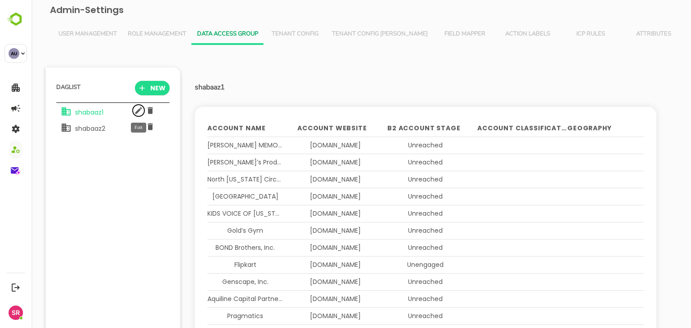
click at [136, 109] on icon "button" at bounding box center [138, 110] width 9 height 9
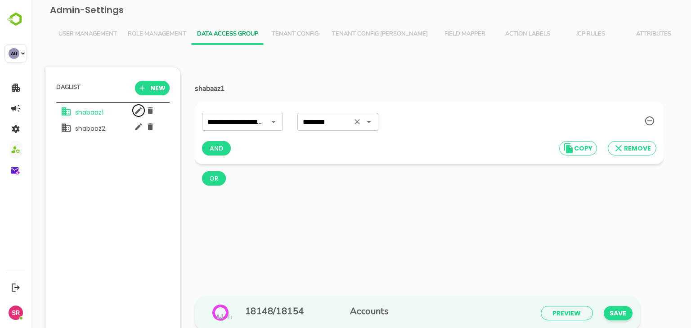
click at [370, 123] on icon "Open" at bounding box center [368, 121] width 11 height 11
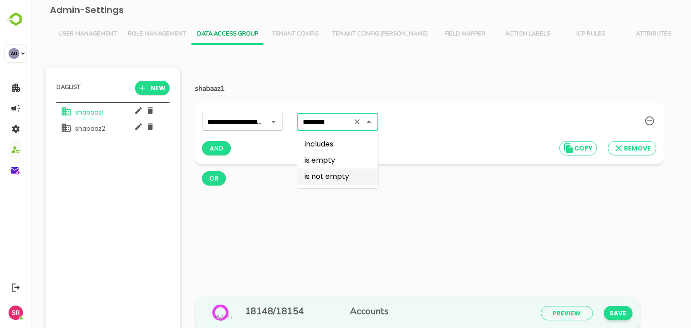
click at [315, 174] on li "is not empty" at bounding box center [337, 177] width 81 height 16
click at [368, 123] on icon "Open" at bounding box center [368, 121] width 11 height 11
click at [343, 159] on li "is empty" at bounding box center [337, 160] width 81 height 16
click at [369, 125] on icon "Open" at bounding box center [368, 121] width 11 height 11
click at [345, 160] on li "is empty" at bounding box center [337, 160] width 81 height 16
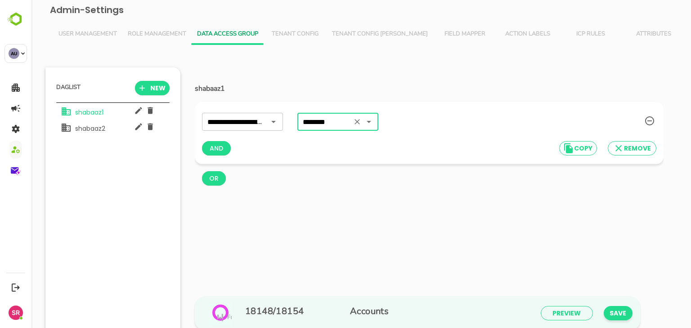
click at [369, 121] on icon "Open" at bounding box center [368, 122] width 4 height 2
click at [344, 171] on li "is not empty" at bounding box center [337, 177] width 81 height 16
type input "**********"
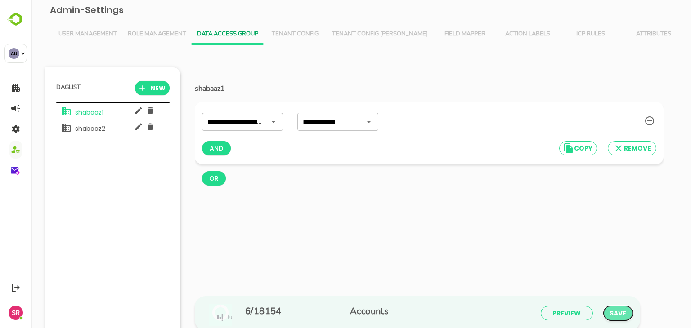
click at [612, 311] on span "SAVE" at bounding box center [618, 314] width 14 height 12
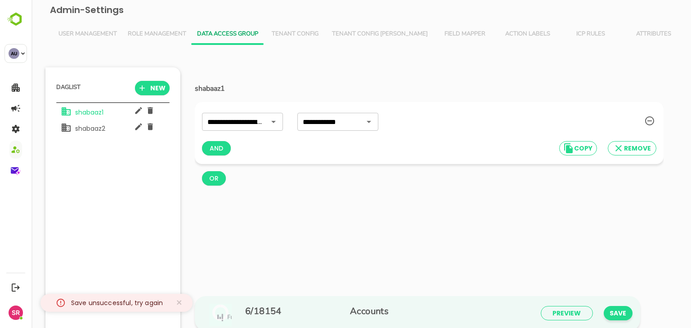
click at [62, 301] on icon at bounding box center [61, 303] width 10 height 10
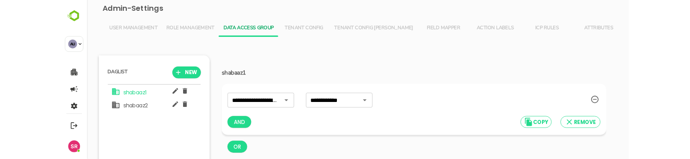
scroll to position [2, 2]
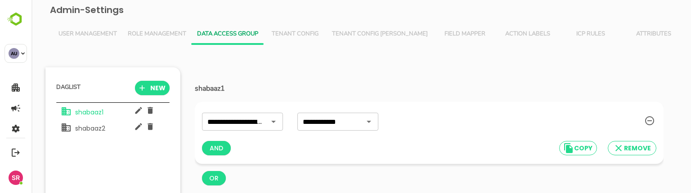
click at [448, 192] on div "**********" at bounding box center [429, 157] width 468 height 124
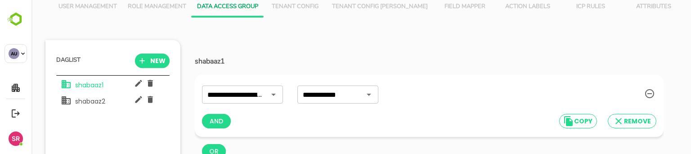
scroll to position [62, 0]
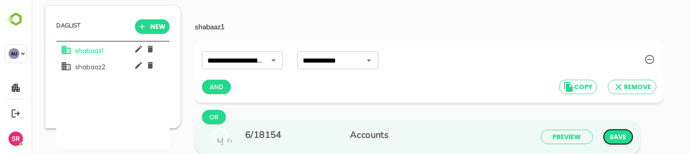
click at [611, 134] on span "SAVE" at bounding box center [618, 137] width 14 height 12
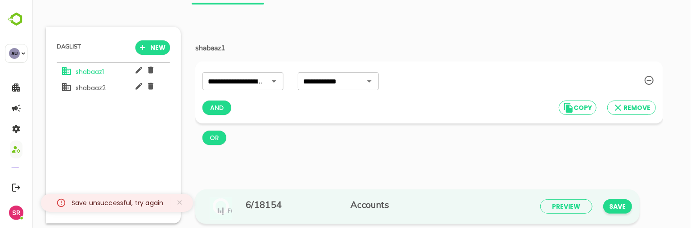
scroll to position [157, 111]
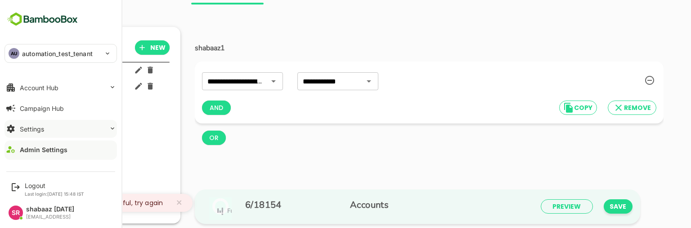
click at [27, 128] on div "Settings" at bounding box center [32, 129] width 24 height 8
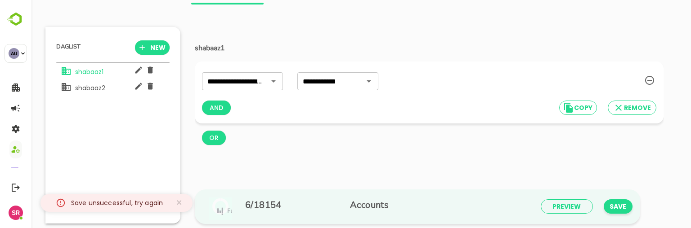
drag, startPoint x: 152, startPoint y: 93, endPoint x: 124, endPoint y: 107, distance: 31.2
click at [158, 12] on div "**********" at bounding box center [360, 116] width 631 height 215
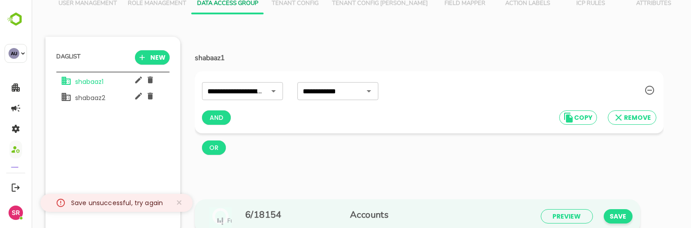
scroll to position [0, 0]
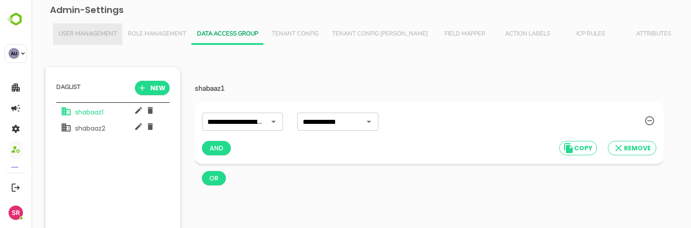
click at [94, 35] on span "User Management" at bounding box center [87, 34] width 58 height 7
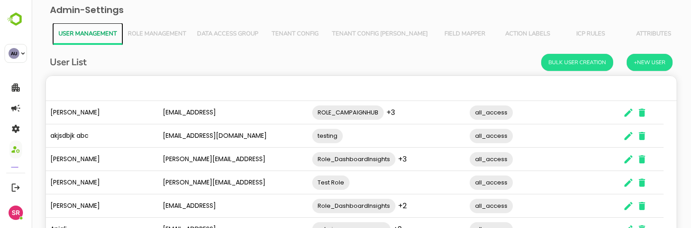
scroll to position [257, 617]
click at [161, 33] on span "Role Management" at bounding box center [157, 34] width 58 height 7
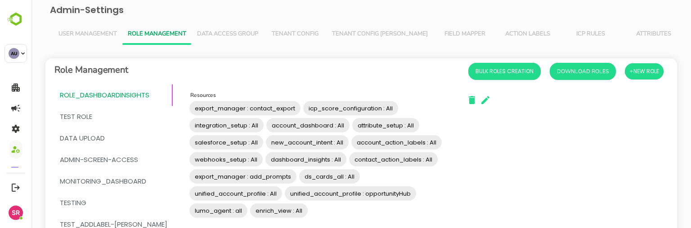
click at [103, 35] on span "User Management" at bounding box center [87, 34] width 58 height 7
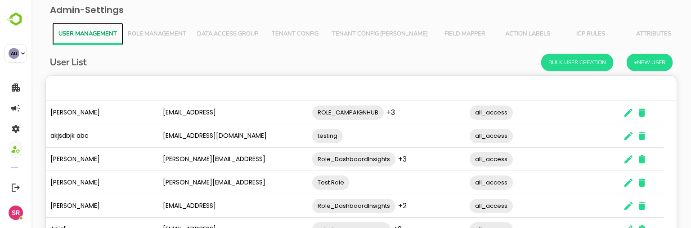
scroll to position [157, 0]
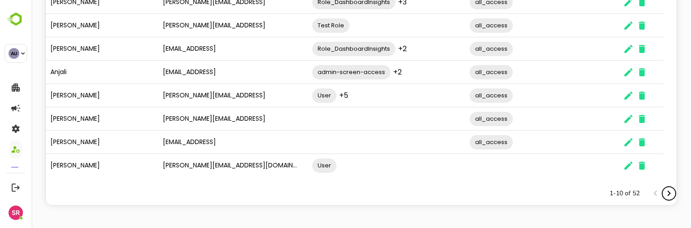
click at [663, 193] on icon "Next page" at bounding box center [668, 193] width 11 height 11
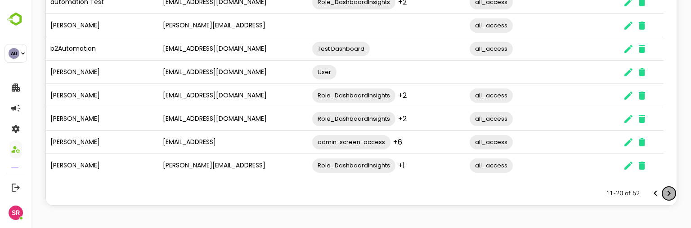
click at [663, 193] on icon "Next page" at bounding box center [668, 193] width 11 height 11
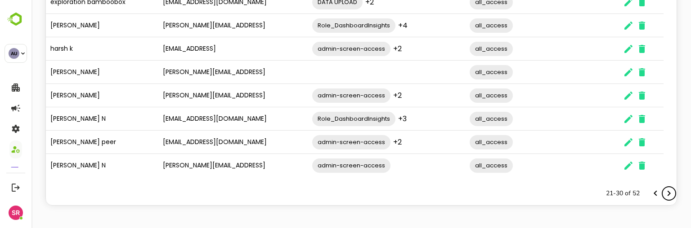
click at [667, 194] on icon "Next page" at bounding box center [668, 193] width 3 height 5
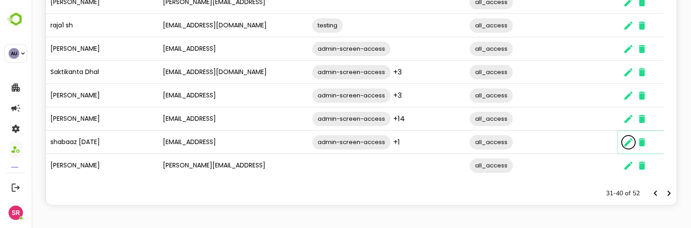
click at [624, 141] on icon "The User Data" at bounding box center [628, 142] width 11 height 11
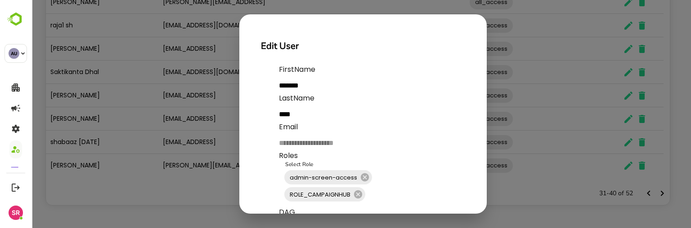
scroll to position [84, 0]
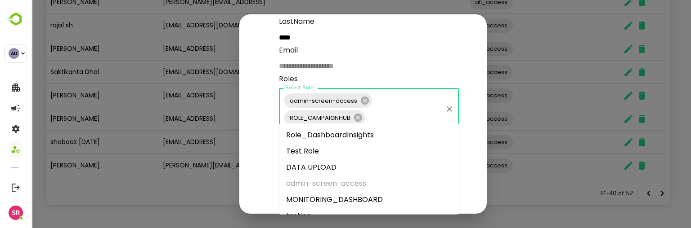
click at [376, 113] on input "Select Role" at bounding box center [403, 117] width 75 height 17
click at [365, 135] on li "Role_DashboardInsights" at bounding box center [369, 135] width 180 height 16
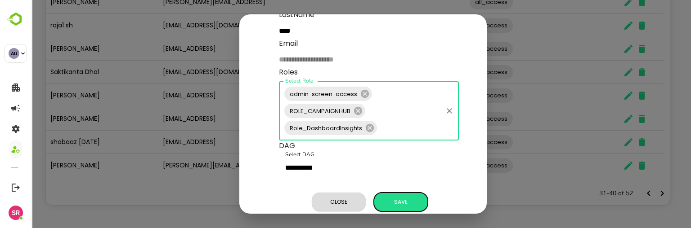
click at [408, 198] on span "Save" at bounding box center [400, 202] width 45 height 12
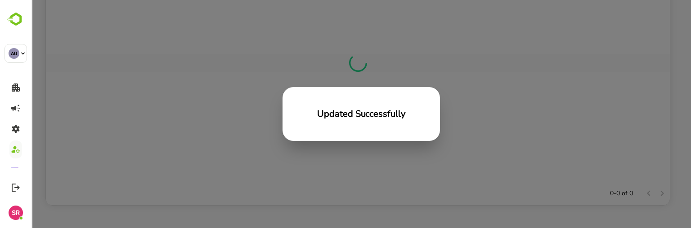
scroll to position [257, 617]
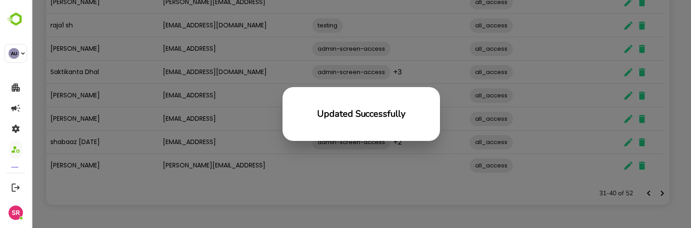
click at [486, 202] on div "Updated Successfully" at bounding box center [360, 114] width 659 height 228
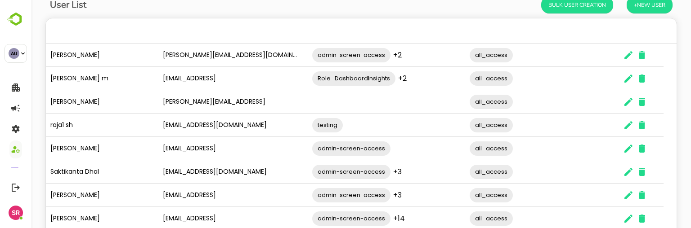
scroll to position [0, 0]
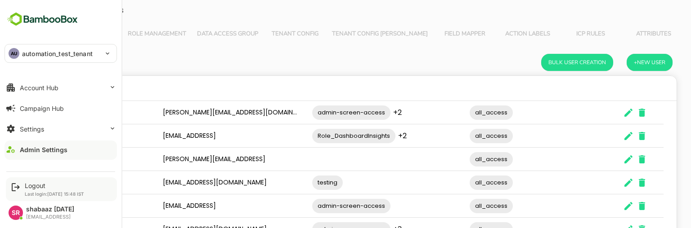
click at [18, 187] on icon at bounding box center [16, 187] width 8 height 8
click at [36, 187] on div "Logout" at bounding box center [54, 186] width 59 height 8
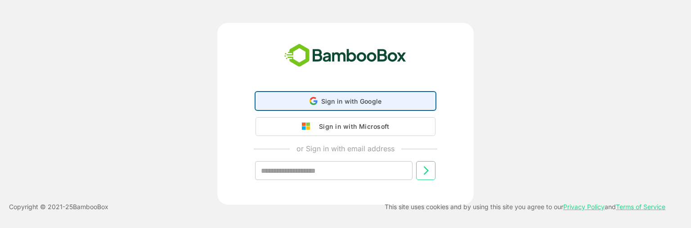
click at [304, 105] on div "Sign in with Google Sign in with Google. Opens in new tab" at bounding box center [345, 101] width 168 height 17
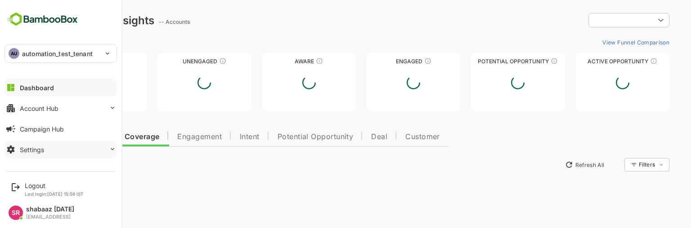
click at [24, 153] on button "Settings" at bounding box center [60, 150] width 112 height 18
type input "**********"
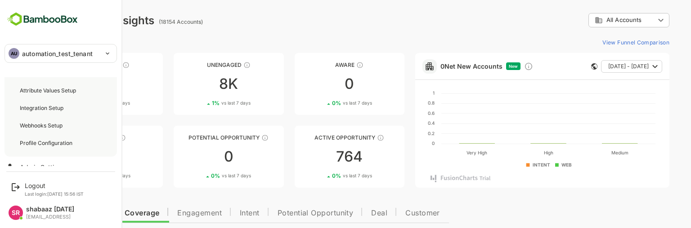
scroll to position [130, 0]
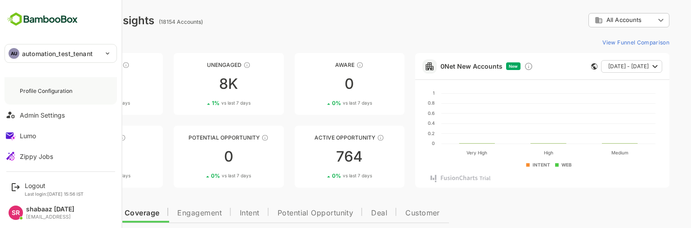
drag, startPoint x: 120, startPoint y: 120, endPoint x: 96, endPoint y: 146, distance: 35.3
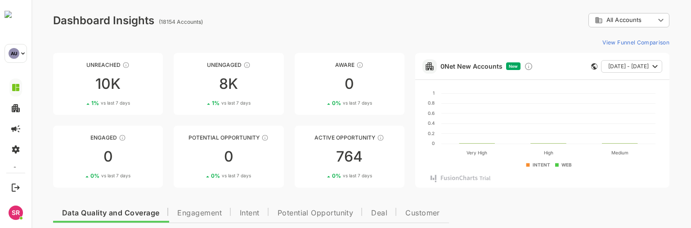
scroll to position [56, 0]
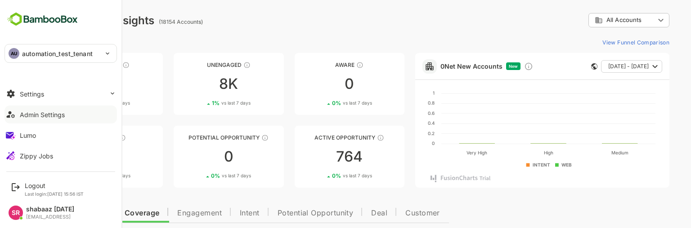
click at [43, 111] on div "Admin Settings" at bounding box center [42, 115] width 45 height 8
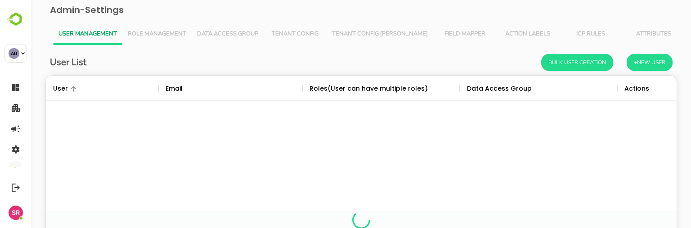
scroll to position [257, 617]
click at [207, 33] on span "Data Access Group" at bounding box center [227, 34] width 61 height 7
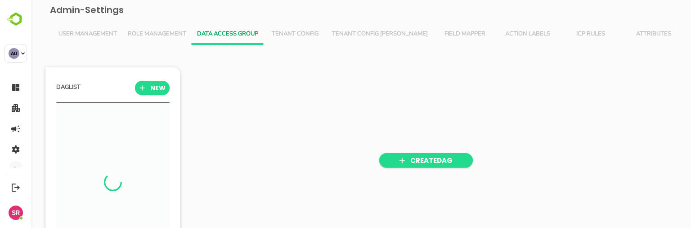
scroll to position [157, 111]
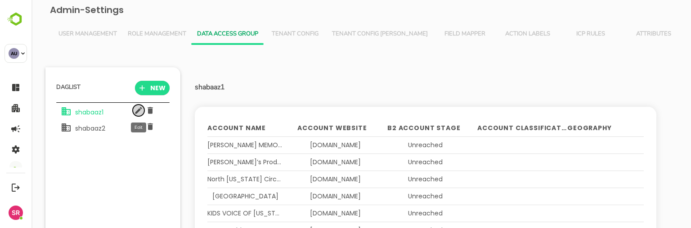
click at [137, 109] on icon "button" at bounding box center [138, 110] width 9 height 9
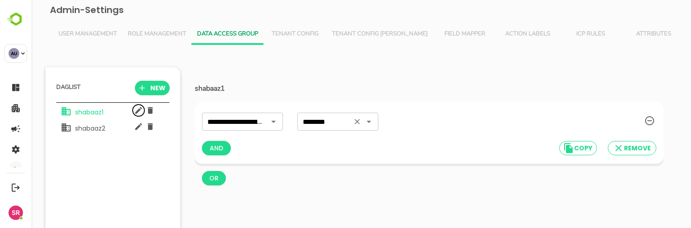
click at [370, 121] on icon "Open" at bounding box center [368, 122] width 4 height 2
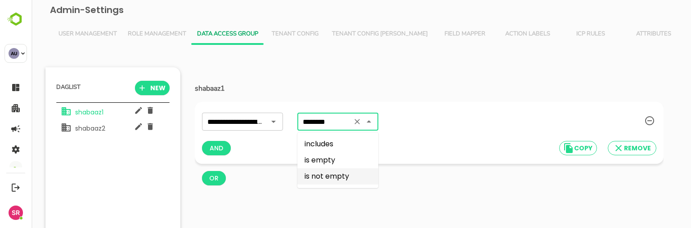
click at [336, 173] on li "is not empty" at bounding box center [337, 177] width 81 height 16
type input "**********"
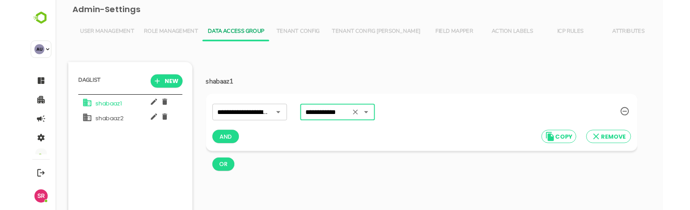
scroll to position [40, 0]
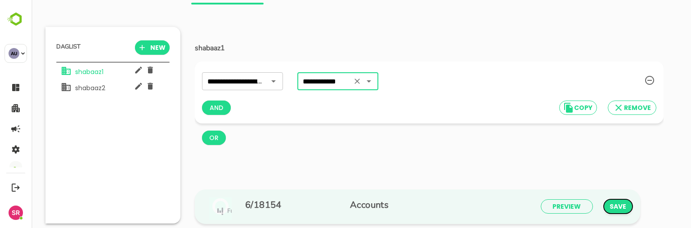
click at [611, 207] on span "SAVE" at bounding box center [618, 207] width 14 height 12
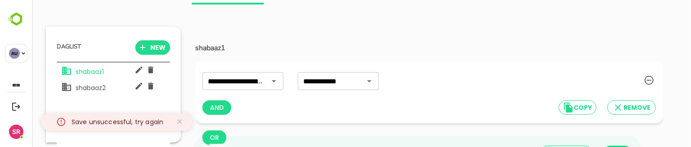
scroll to position [101, 111]
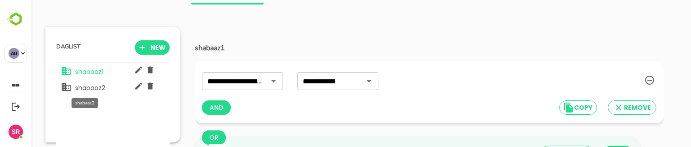
click at [85, 90] on span "shabaaz2" at bounding box center [88, 88] width 34 height 9
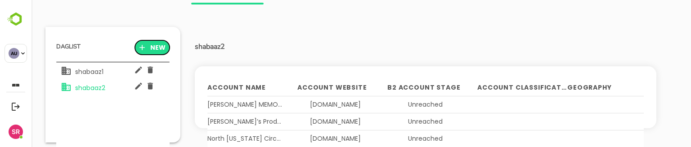
click at [146, 48] on icon "button" at bounding box center [142, 47] width 9 height 9
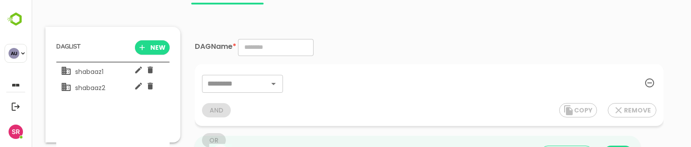
click at [275, 45] on input "text" at bounding box center [276, 47] width 76 height 17
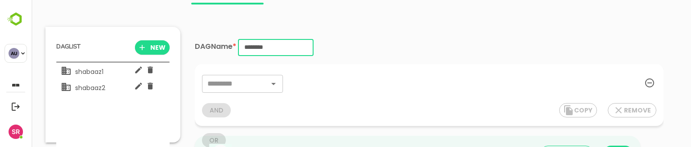
click at [275, 83] on icon "Open" at bounding box center [273, 84] width 4 height 2
type input "********"
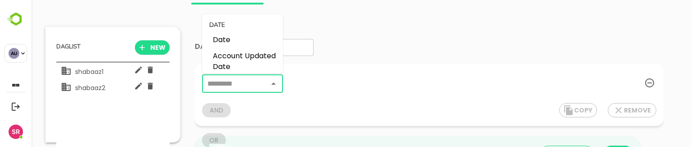
scroll to position [614, 0]
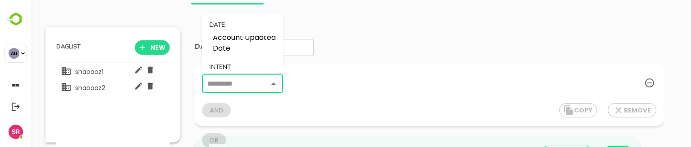
type input "**********"
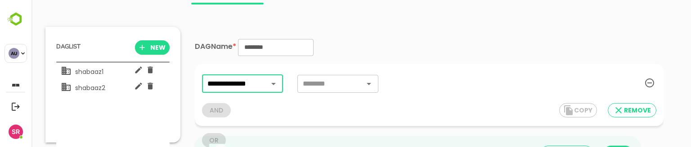
click at [336, 83] on input "text" at bounding box center [324, 84] width 49 height 13
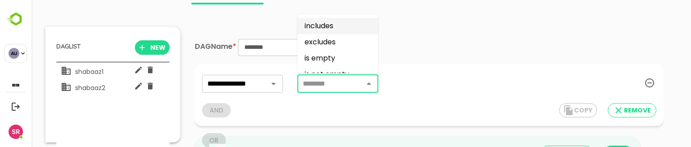
click at [323, 25] on li "includes" at bounding box center [337, 26] width 81 height 16
type input "********"
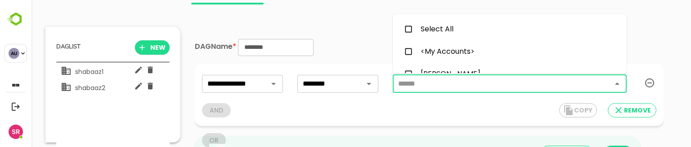
click at [413, 85] on input "text" at bounding box center [496, 84] width 202 height 13
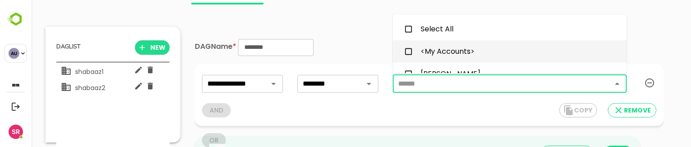
scroll to position [51, 0]
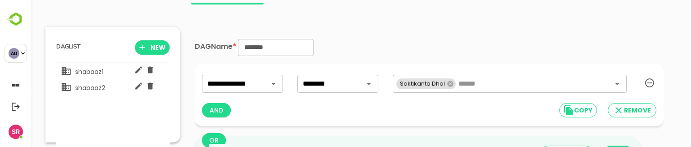
click at [354, 107] on div "AND COPY REMOVE" at bounding box center [429, 110] width 454 height 17
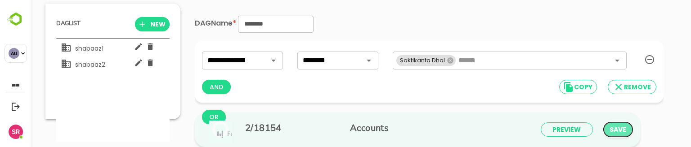
click at [614, 127] on span "SAVE" at bounding box center [618, 130] width 14 height 12
click at [611, 132] on span "SAVE" at bounding box center [618, 130] width 14 height 12
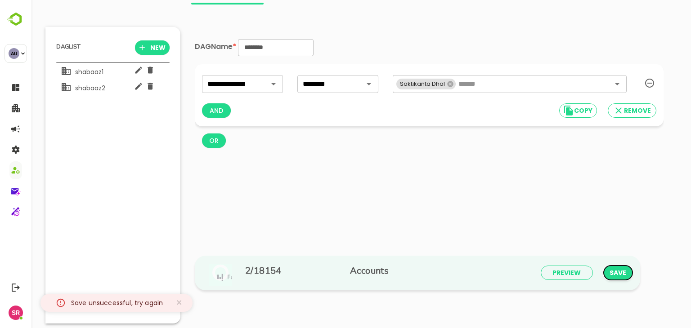
scroll to position [227, 111]
